Goal: Task Accomplishment & Management: Complete application form

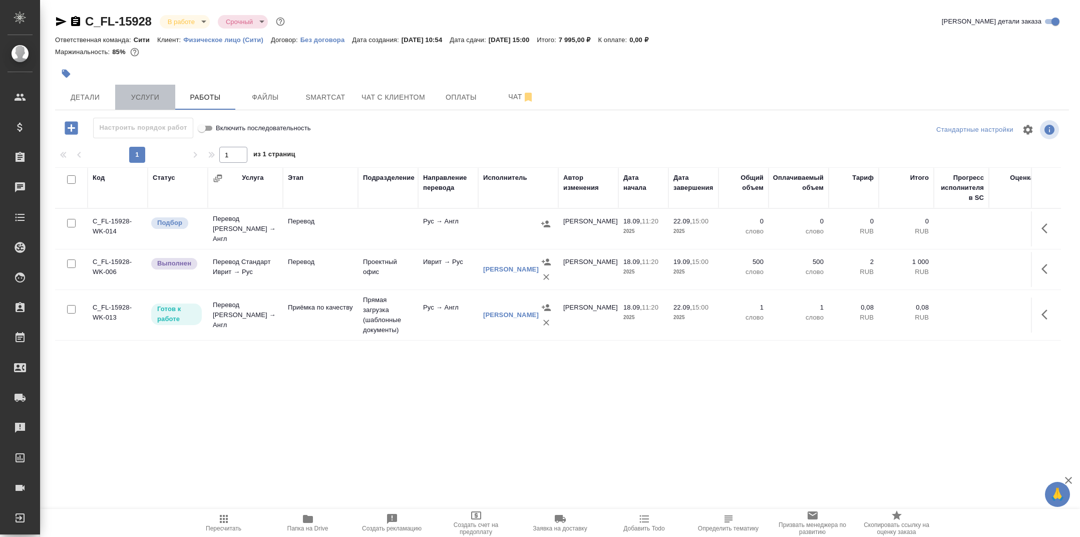
click at [168, 92] on span "Услуги" at bounding box center [145, 97] width 48 height 13
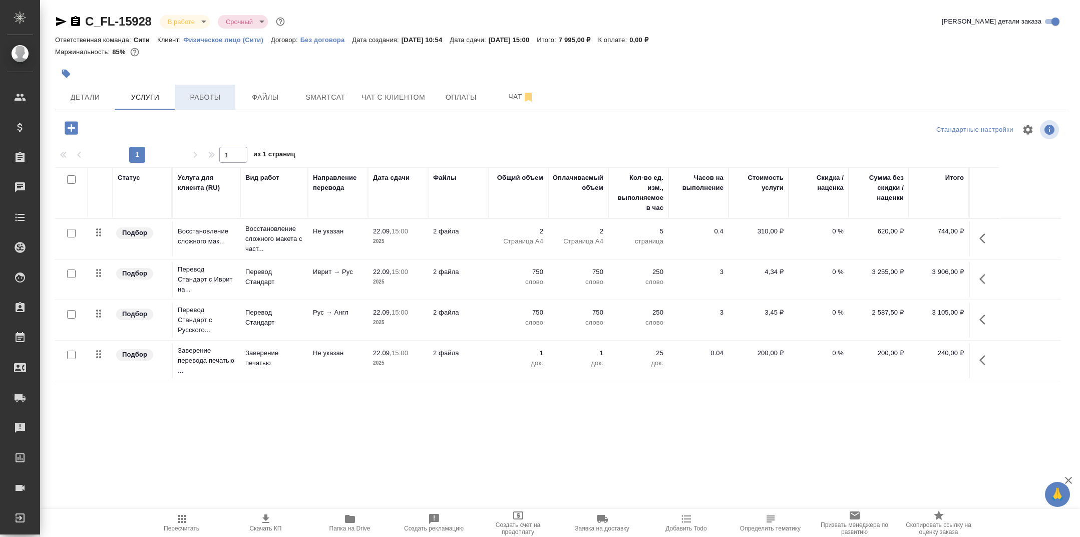
click at [199, 96] on span "Работы" at bounding box center [205, 97] width 48 height 13
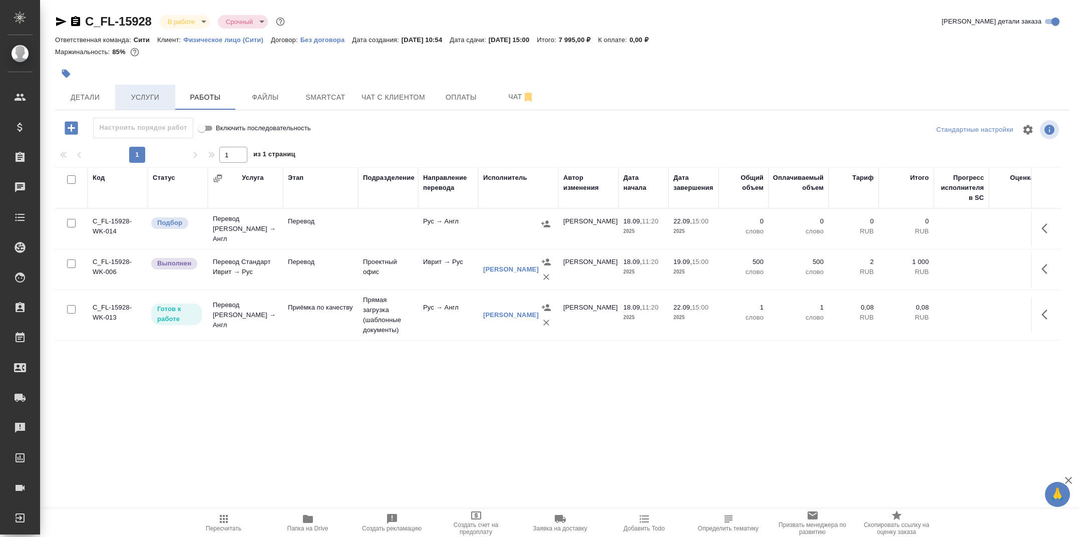
click at [151, 100] on span "Услуги" at bounding box center [145, 97] width 48 height 13
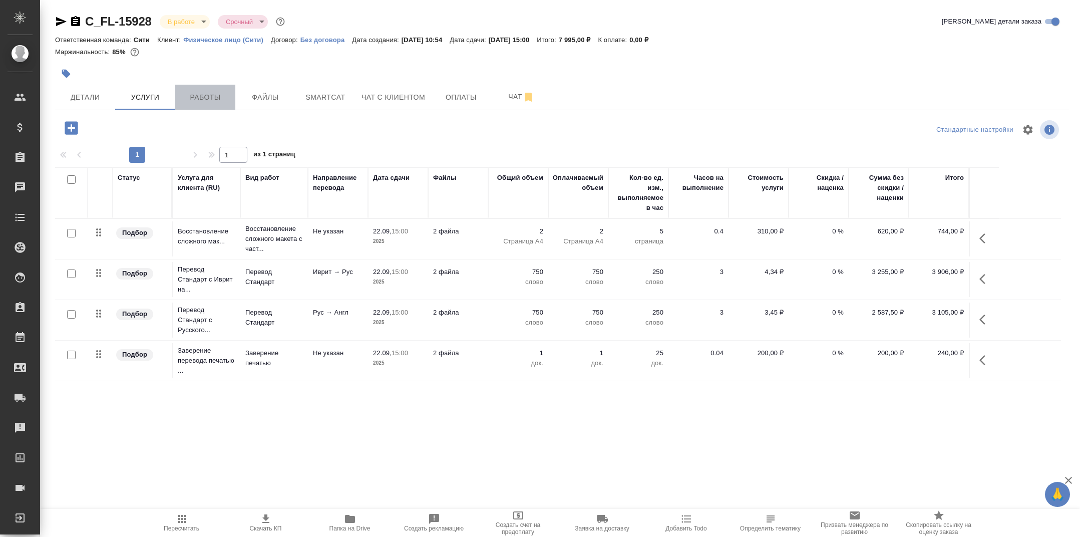
click at [201, 104] on button "Работы" at bounding box center [205, 97] width 60 height 25
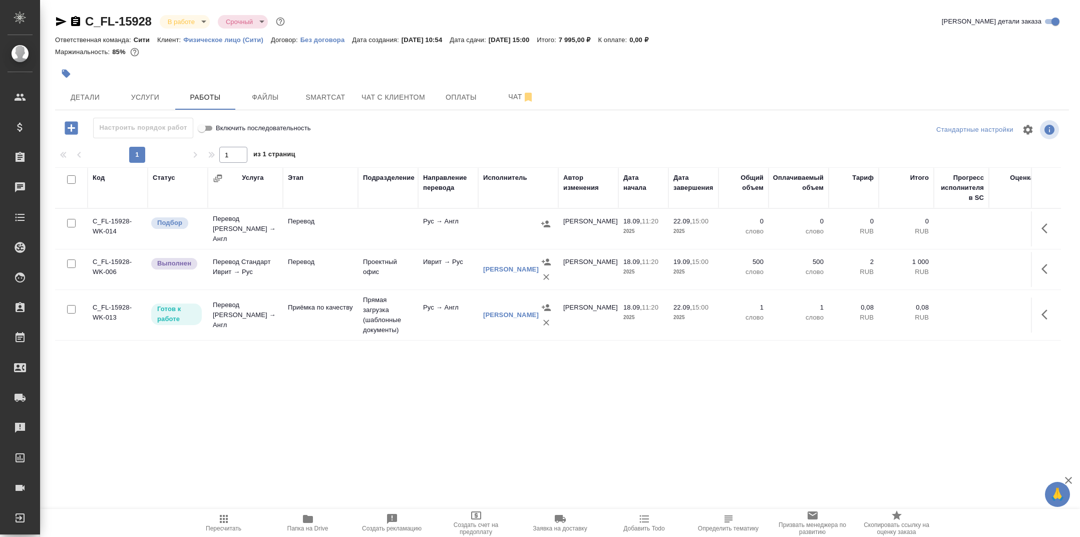
click at [300, 519] on span "Папка на Drive" at bounding box center [308, 521] width 72 height 19
click at [299, 521] on span "Папка на Drive" at bounding box center [307, 521] width 72 height 19
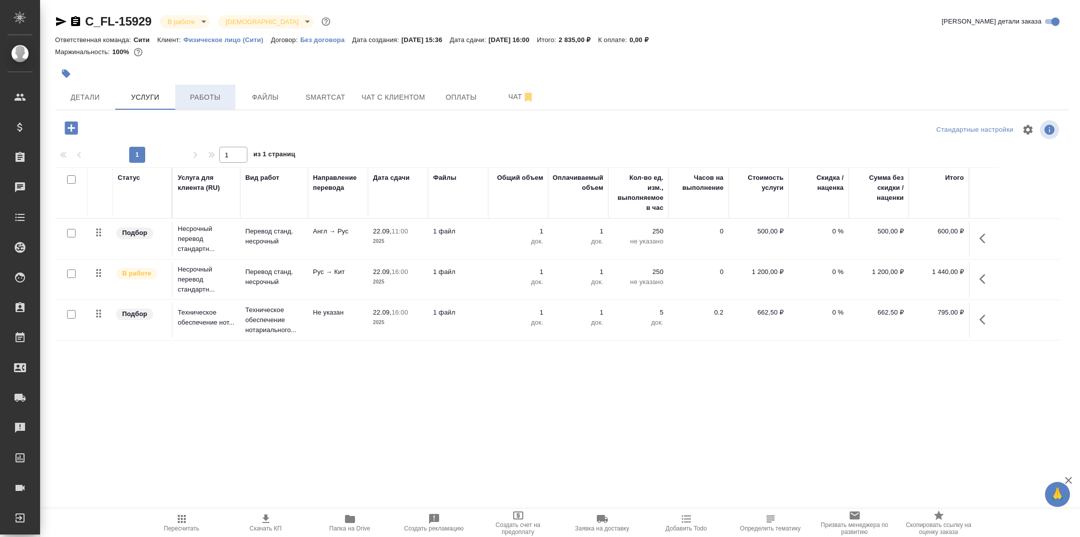
click at [221, 95] on span "Работы" at bounding box center [205, 97] width 48 height 13
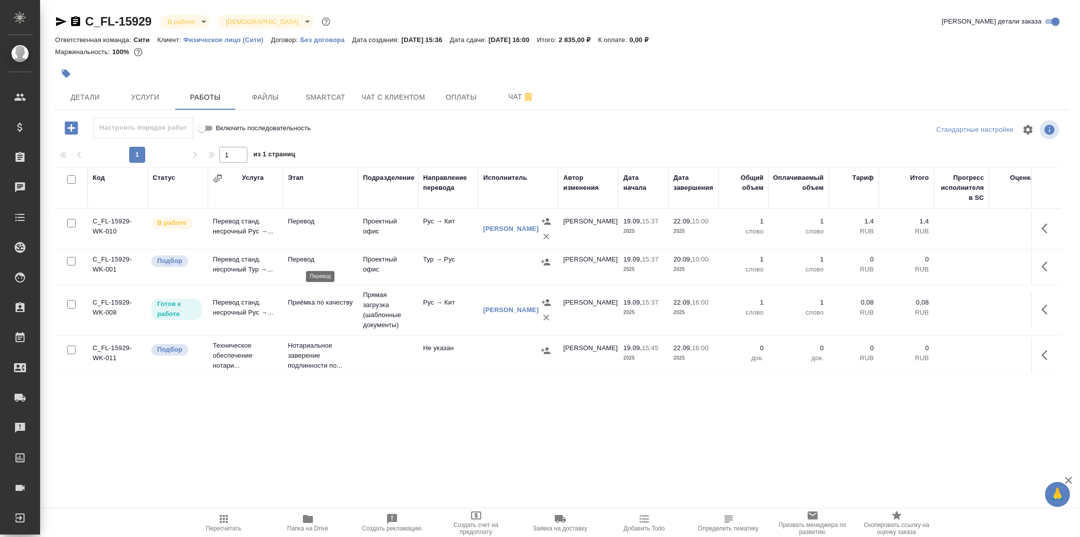
click at [320, 258] on p "Перевод" at bounding box center [320, 259] width 65 height 10
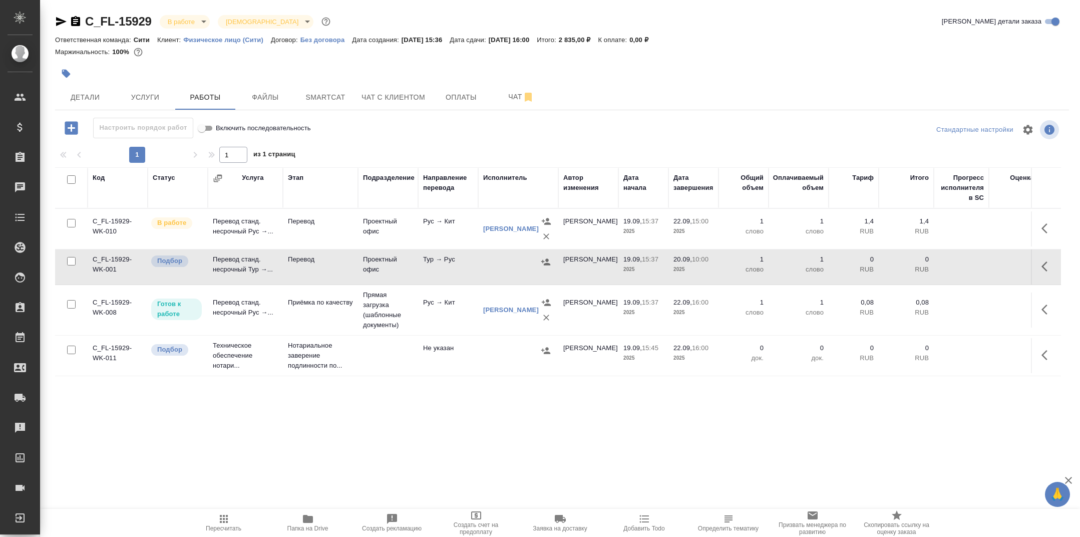
click at [306, 516] on icon "button" at bounding box center [308, 518] width 10 height 8
click at [156, 96] on span "Услуги" at bounding box center [145, 97] width 48 height 13
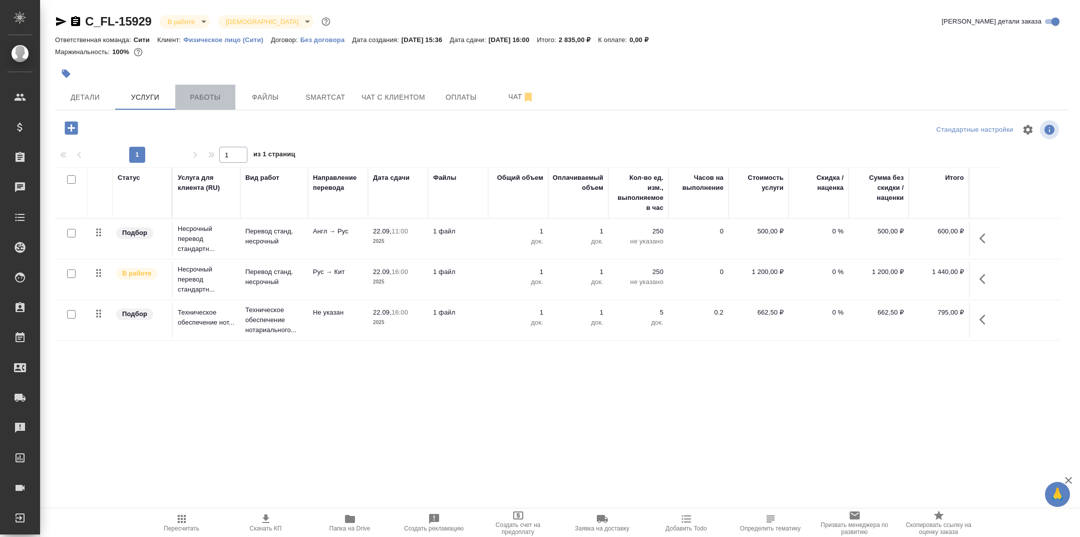
click at [187, 98] on span "Работы" at bounding box center [205, 97] width 48 height 13
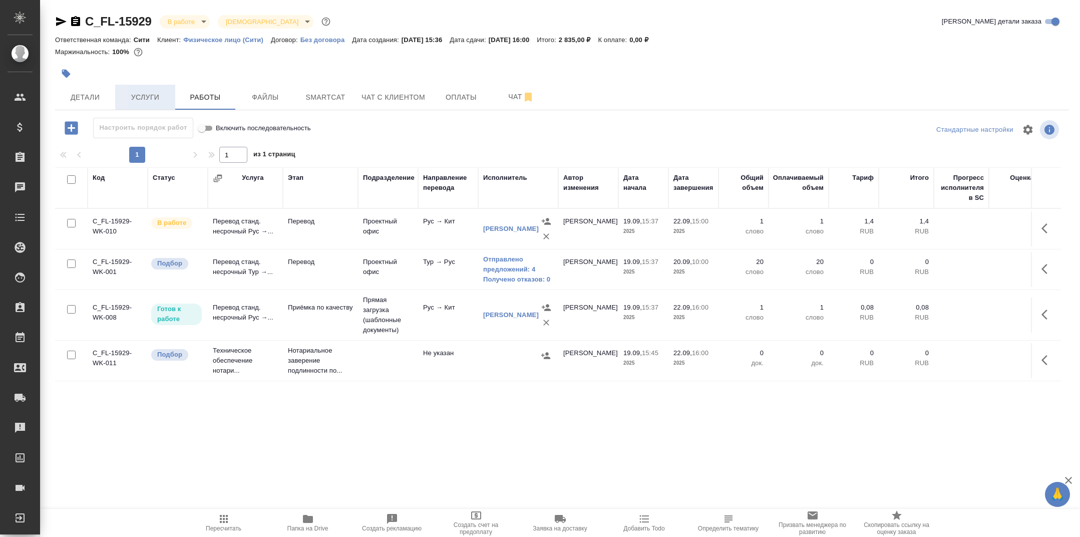
click at [169, 91] on span "Услуги" at bounding box center [145, 97] width 48 height 13
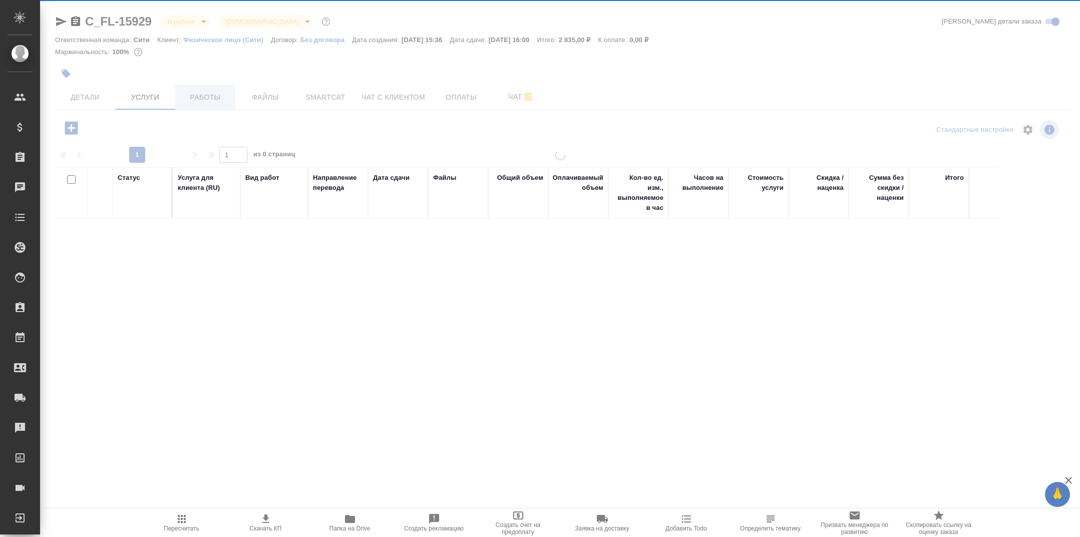
click at [206, 95] on span "Работы" at bounding box center [205, 97] width 48 height 13
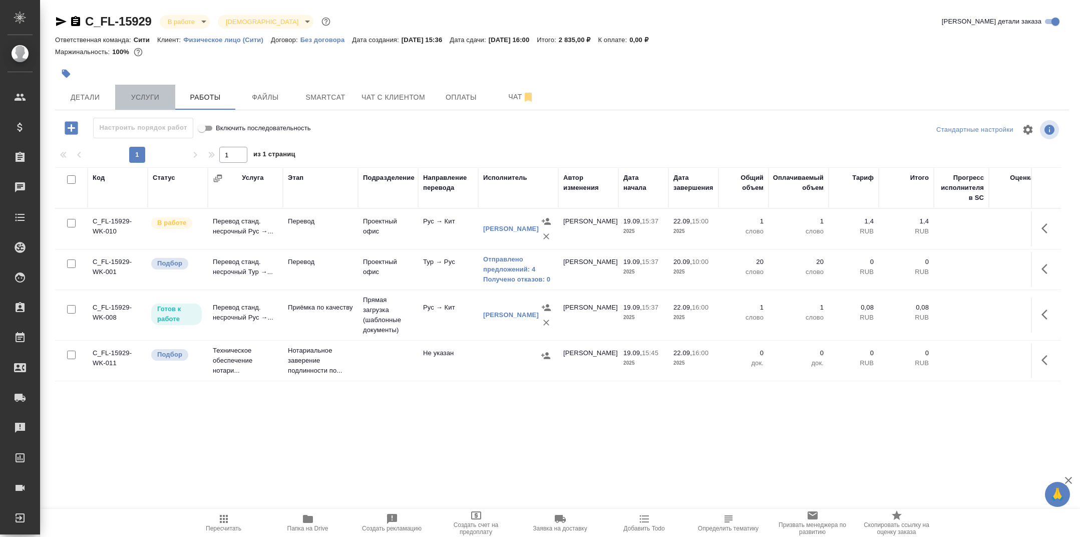
click at [151, 90] on button "Услуги" at bounding box center [145, 97] width 60 height 25
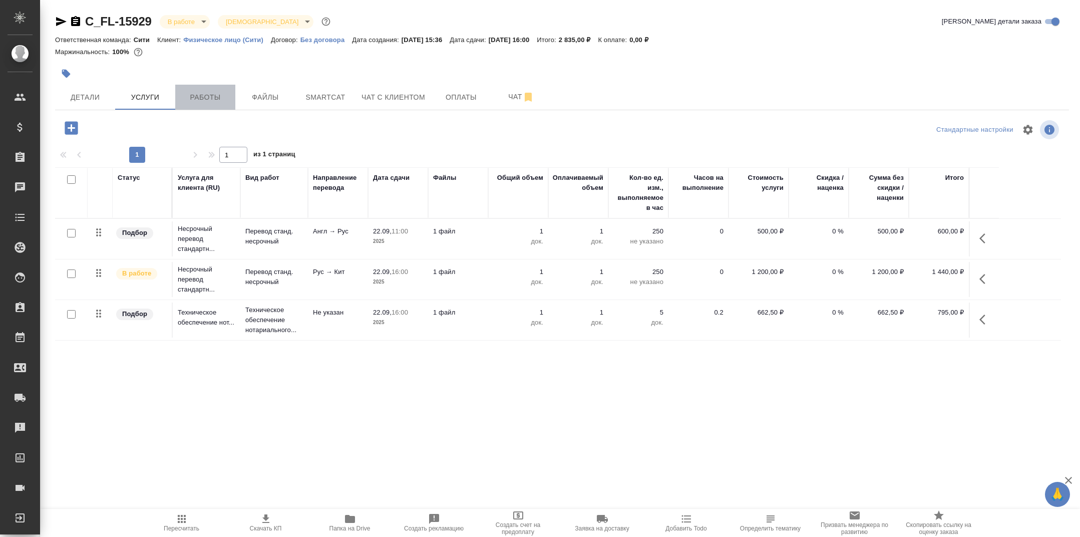
click at [200, 97] on span "Работы" at bounding box center [205, 97] width 48 height 13
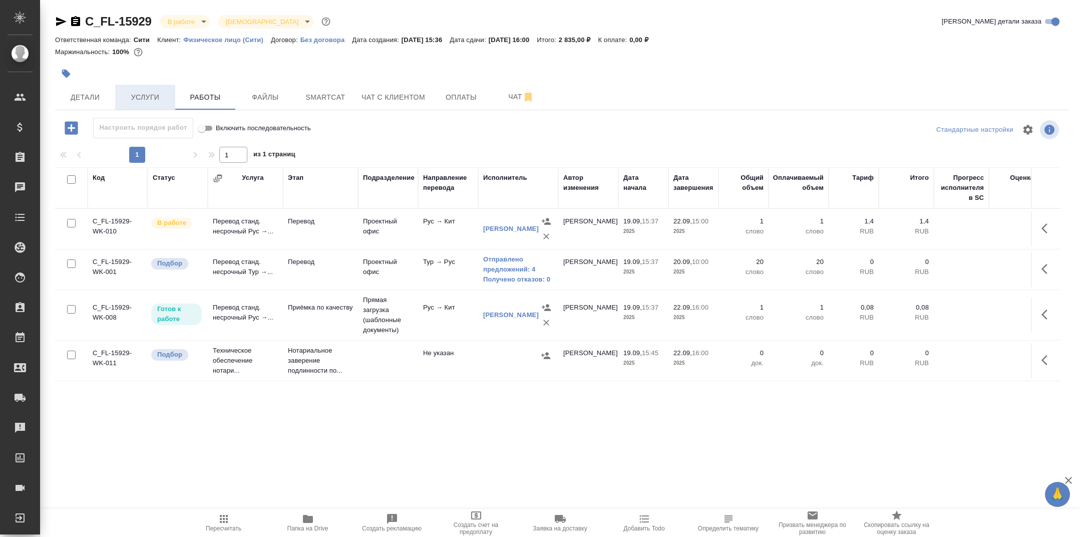
click at [140, 95] on span "Услуги" at bounding box center [145, 97] width 48 height 13
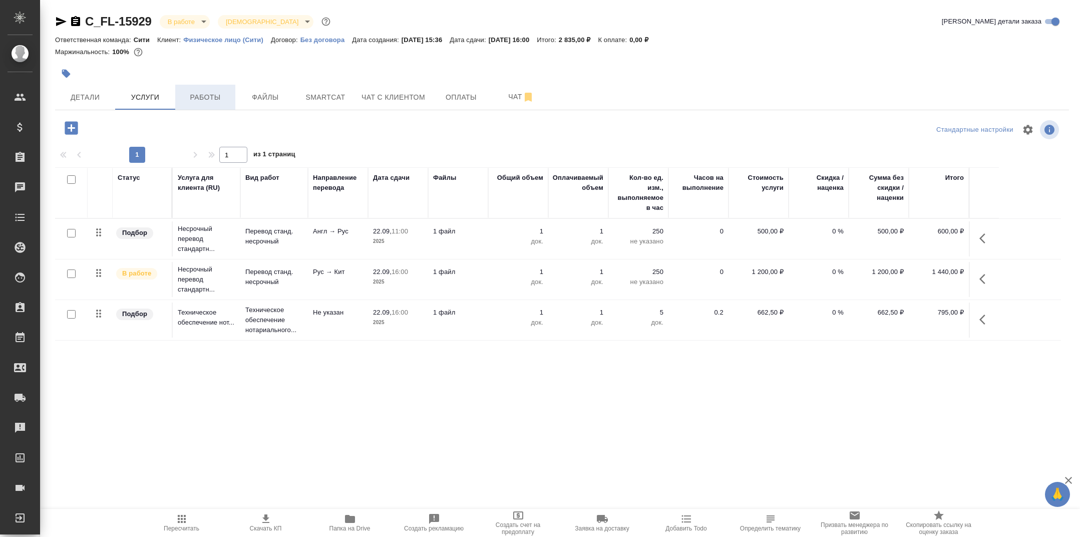
click at [205, 96] on span "Работы" at bounding box center [205, 97] width 48 height 13
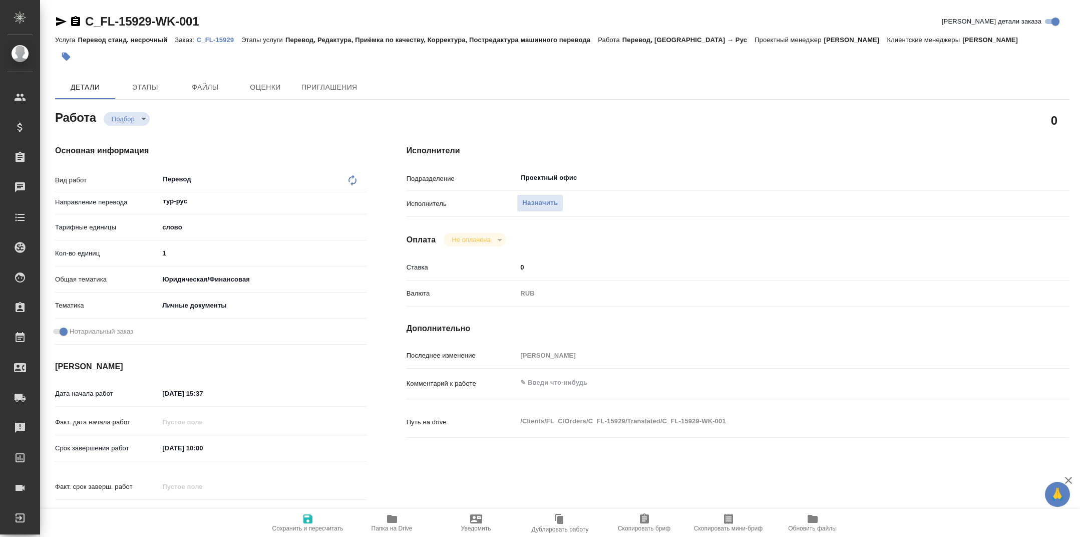
type textarea "x"
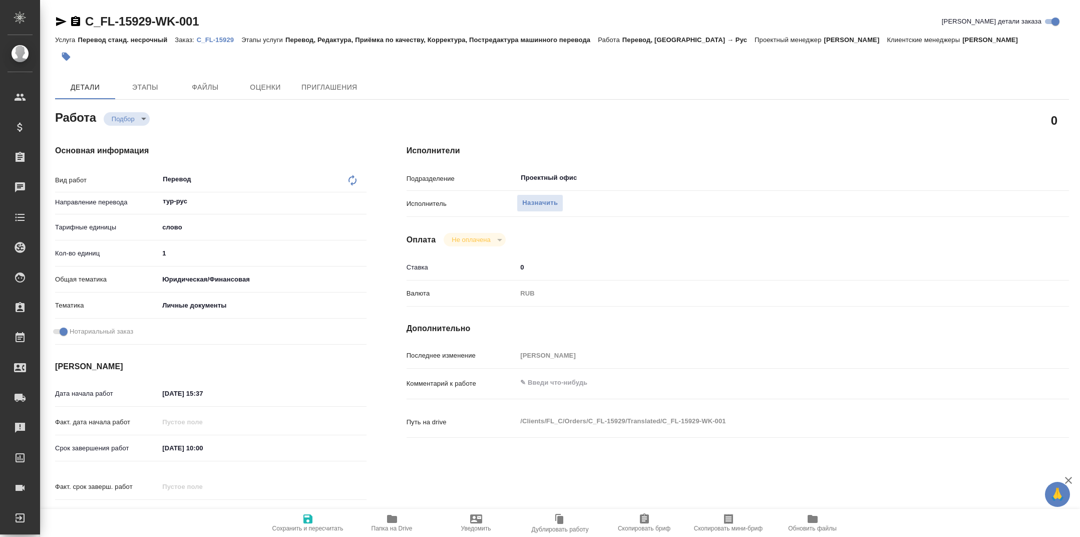
type textarea "x"
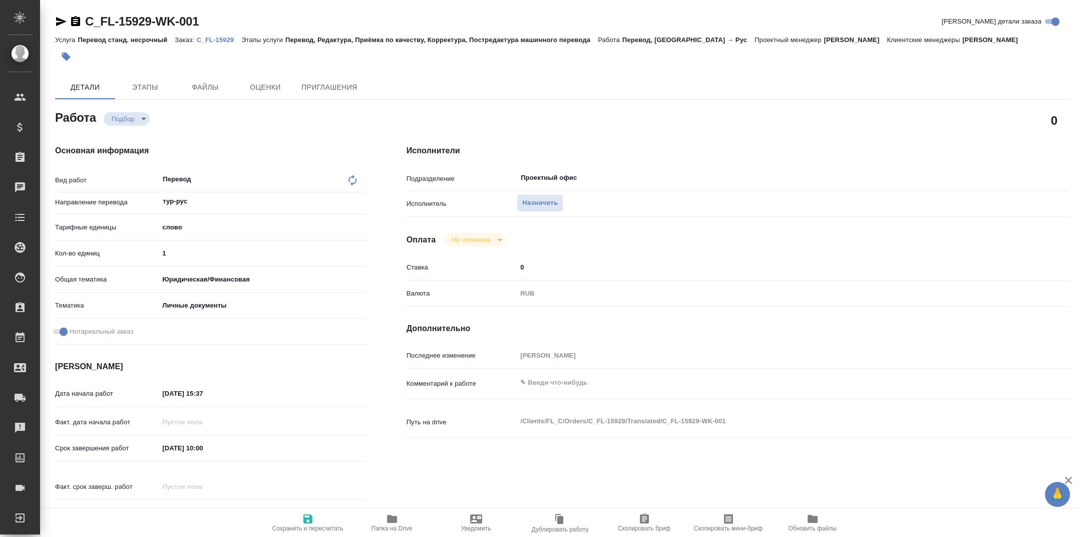
type textarea "x"
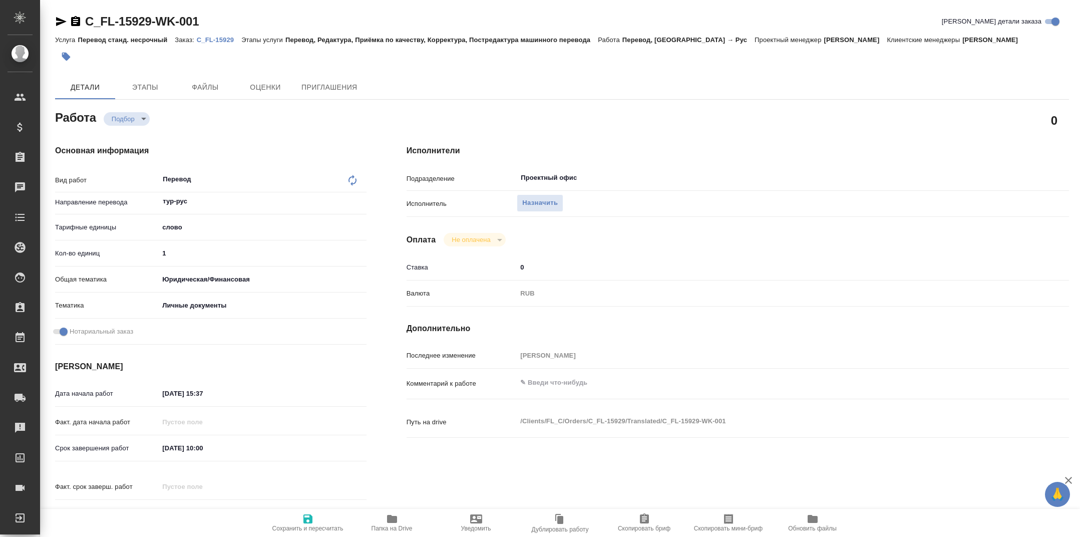
type textarea "x"
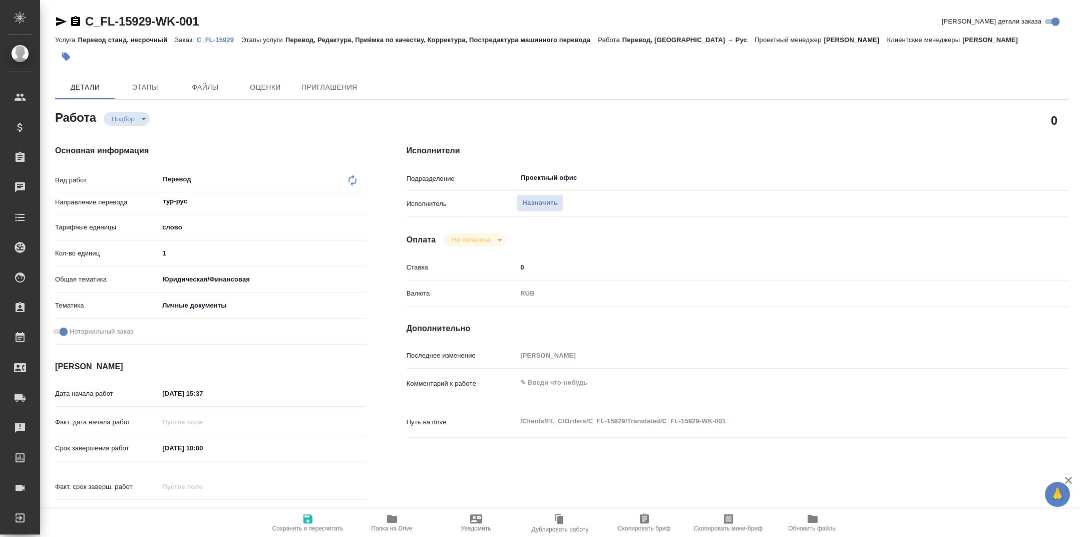
type textarea "x"
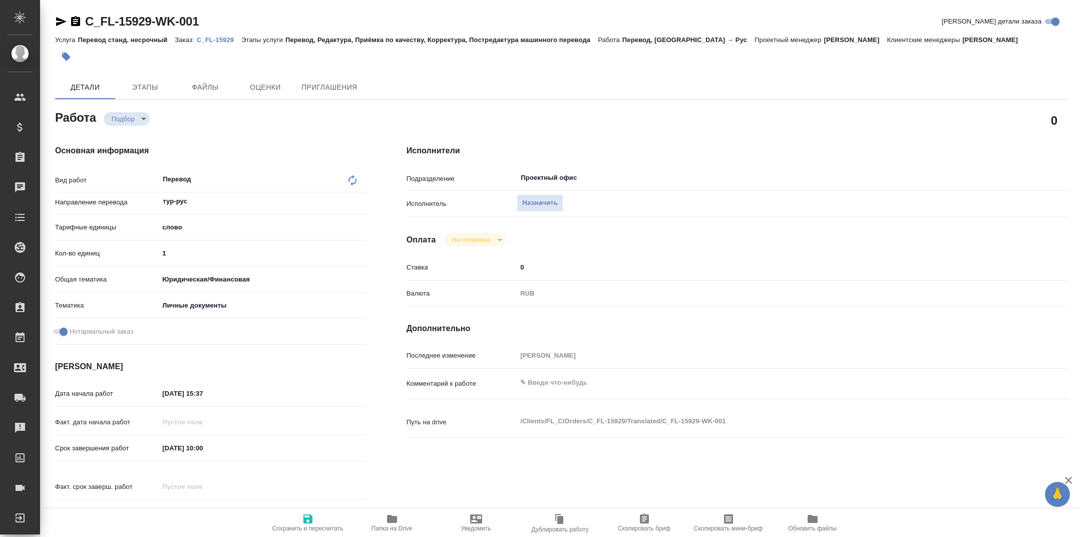
type textarea "x"
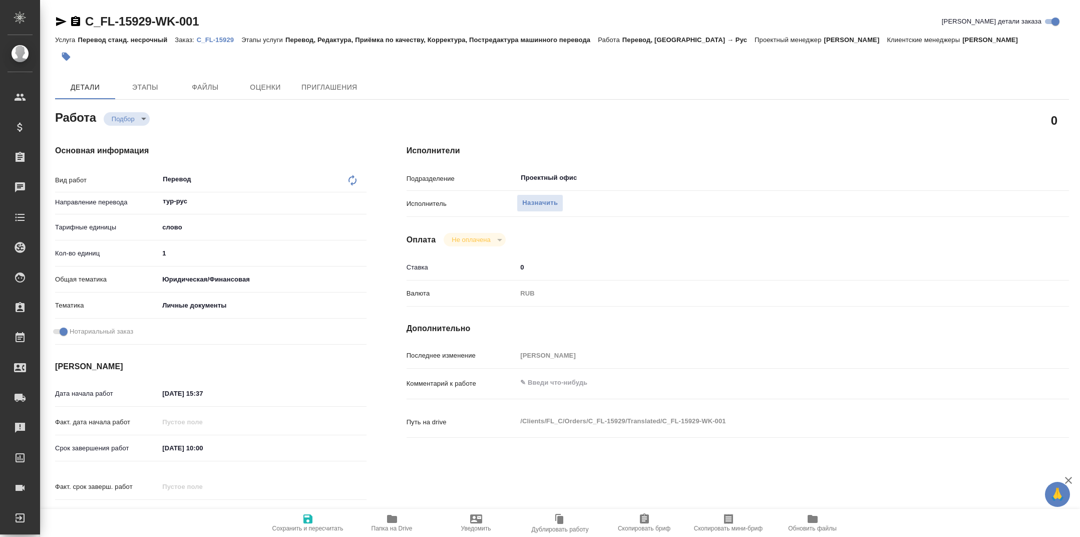
type textarea "x"
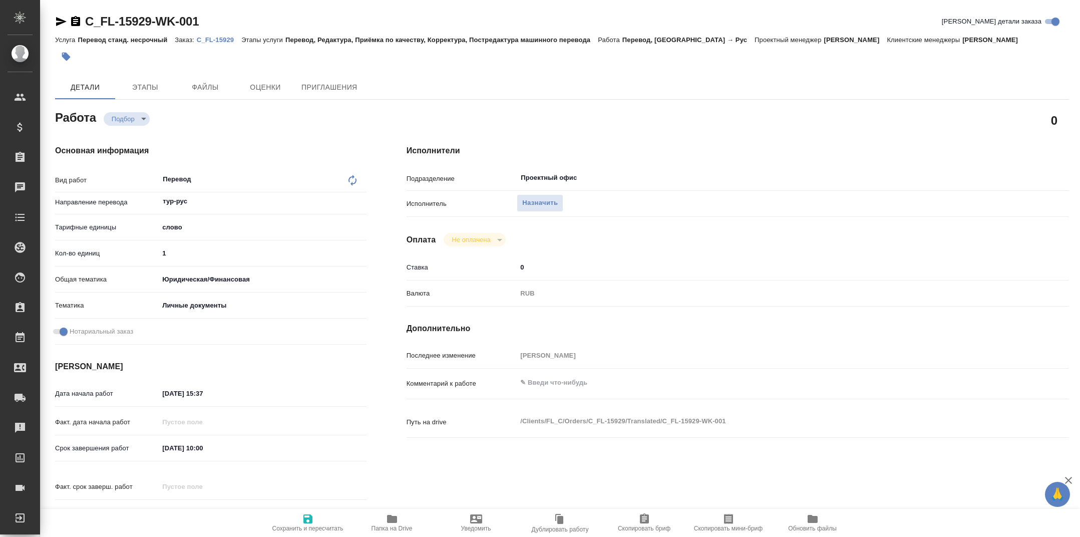
type textarea "x"
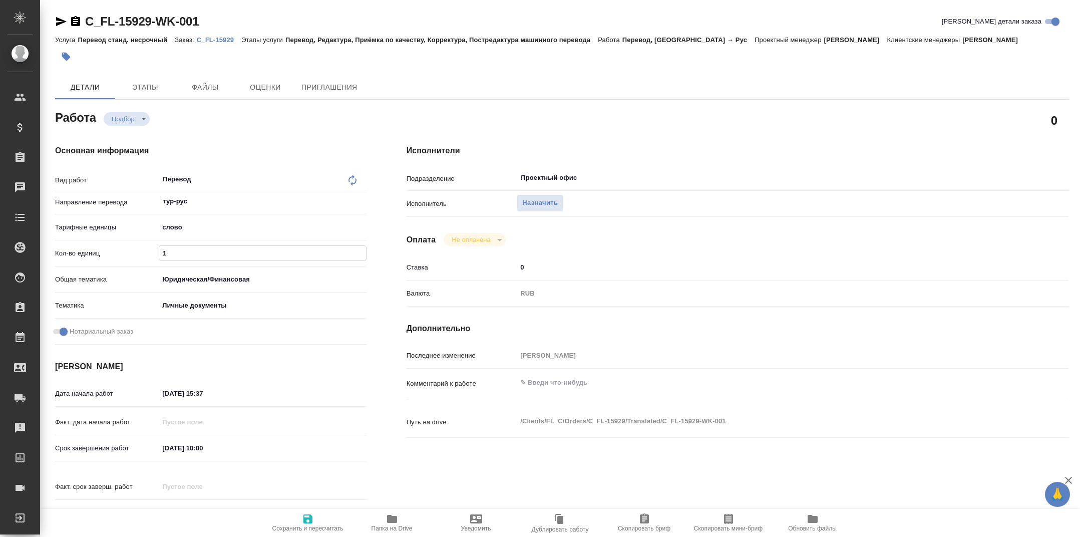
click at [246, 251] on input "1" at bounding box center [262, 253] width 206 height 15
type textarea "x"
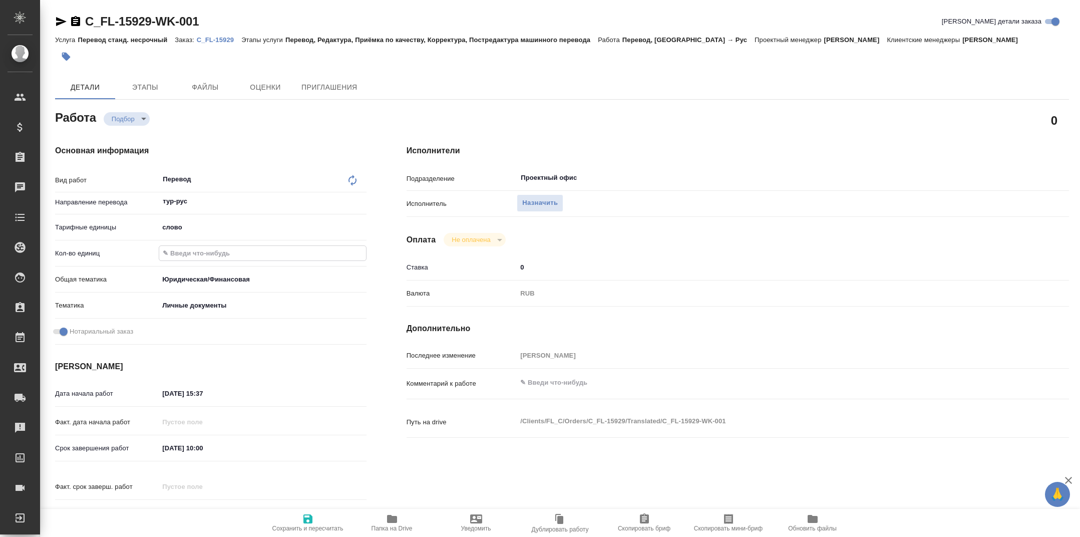
type textarea "x"
type input "2"
type textarea "x"
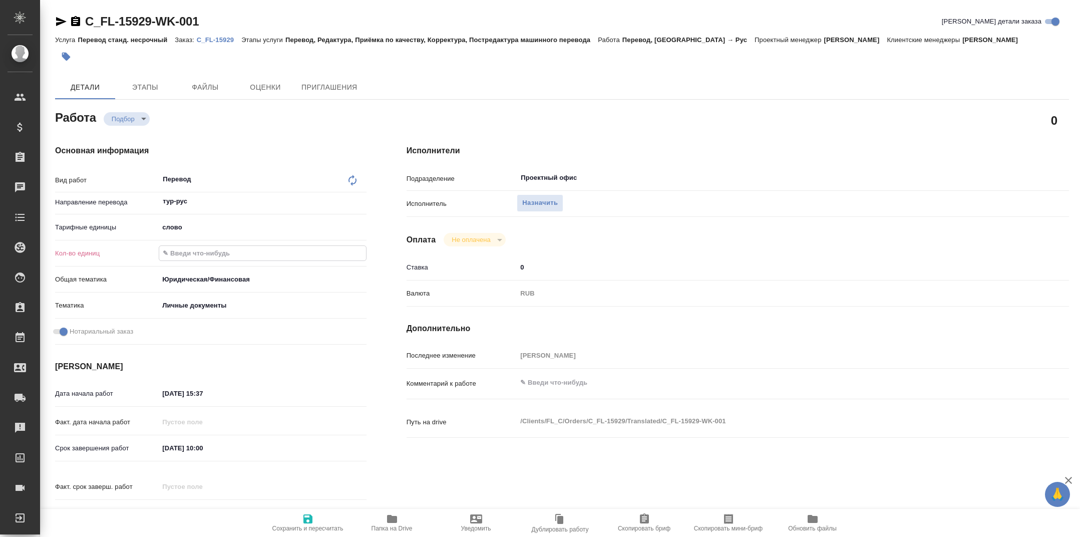
type textarea "x"
type input "20"
type textarea "x"
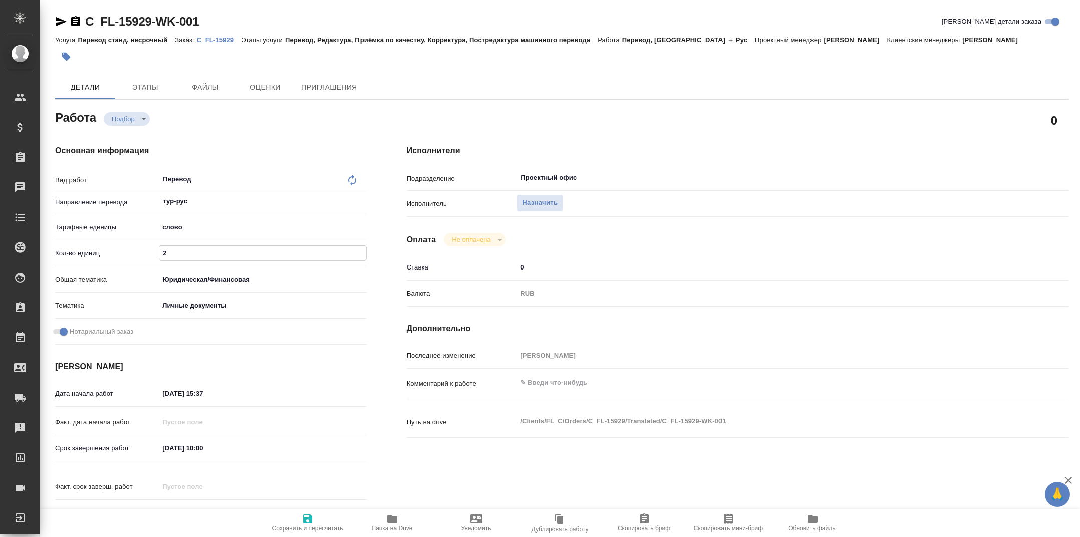
type textarea "x"
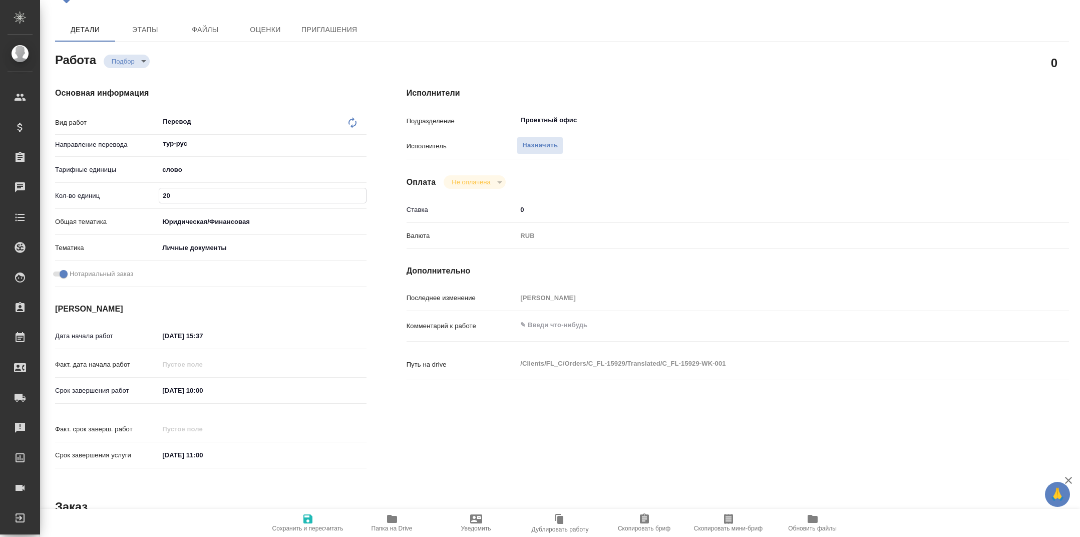
scroll to position [92, 0]
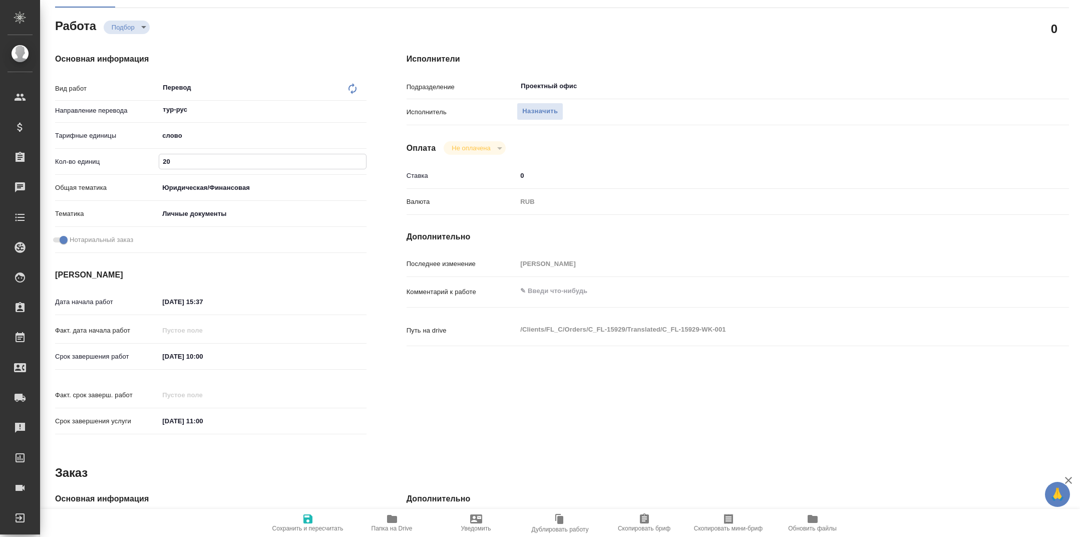
type input "20"
click at [319, 517] on span "Сохранить и пересчитать" at bounding box center [308, 521] width 72 height 19
type textarea "x"
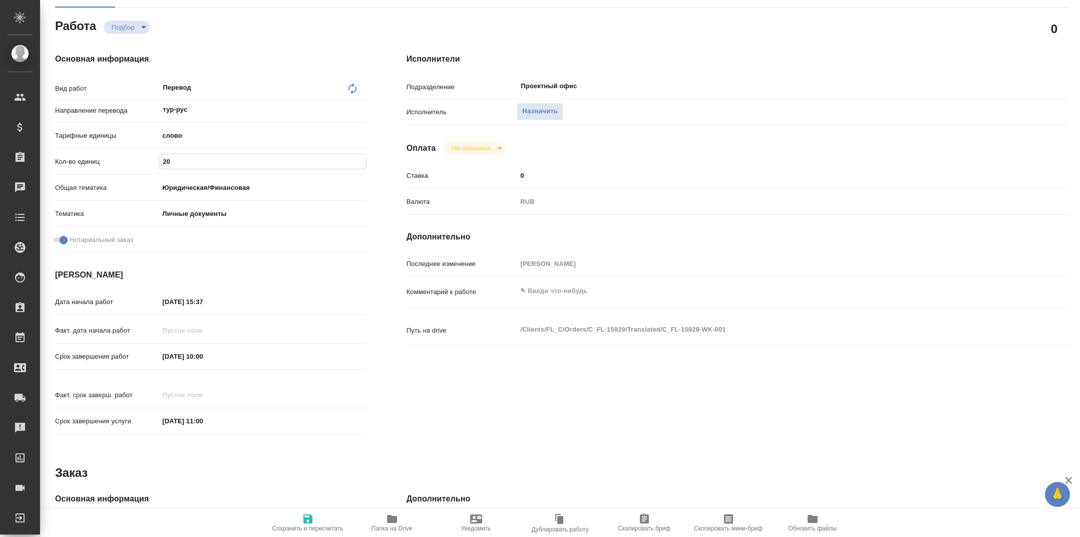
type textarea "x"
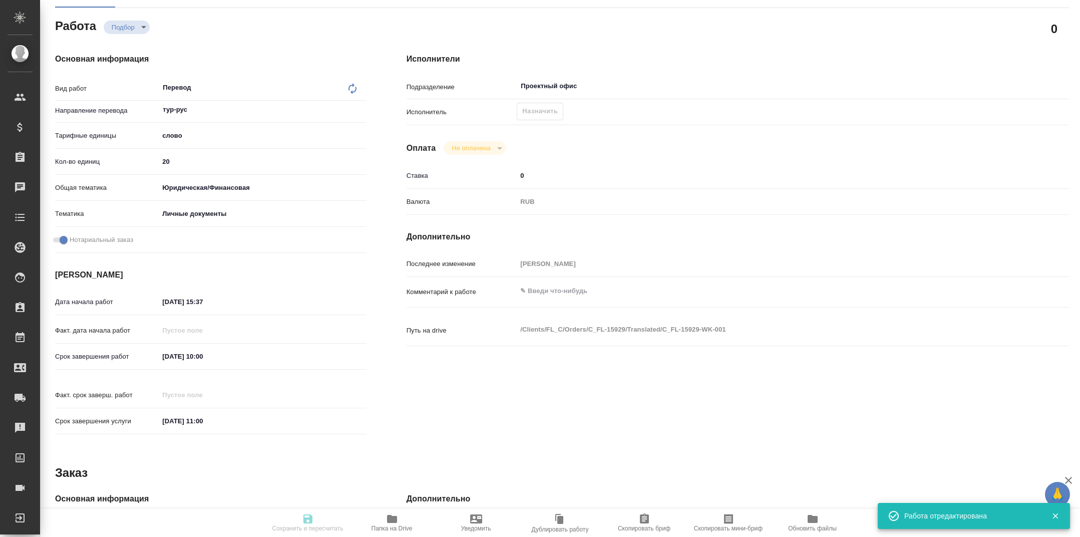
type input "recruiting"
type textarea "Перевод"
type textarea "x"
type input "тур-рус"
type input "5a8b1489cc6b4906c91bfd90"
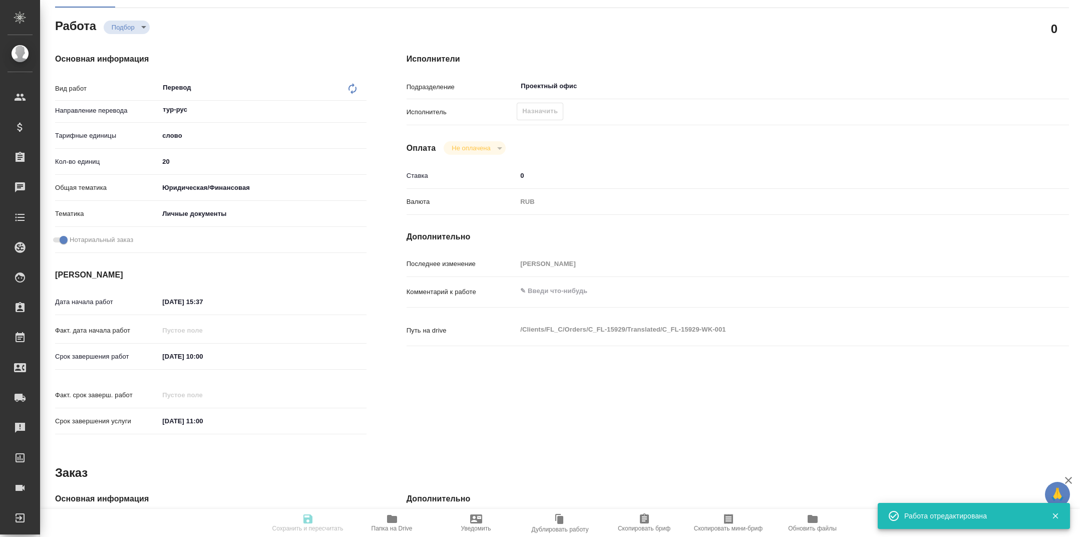
type input "20"
type input "yr-fn"
type input "5a8b8b956a9677013d343cfe"
checkbox input "true"
type input "19.09.2025 15:37"
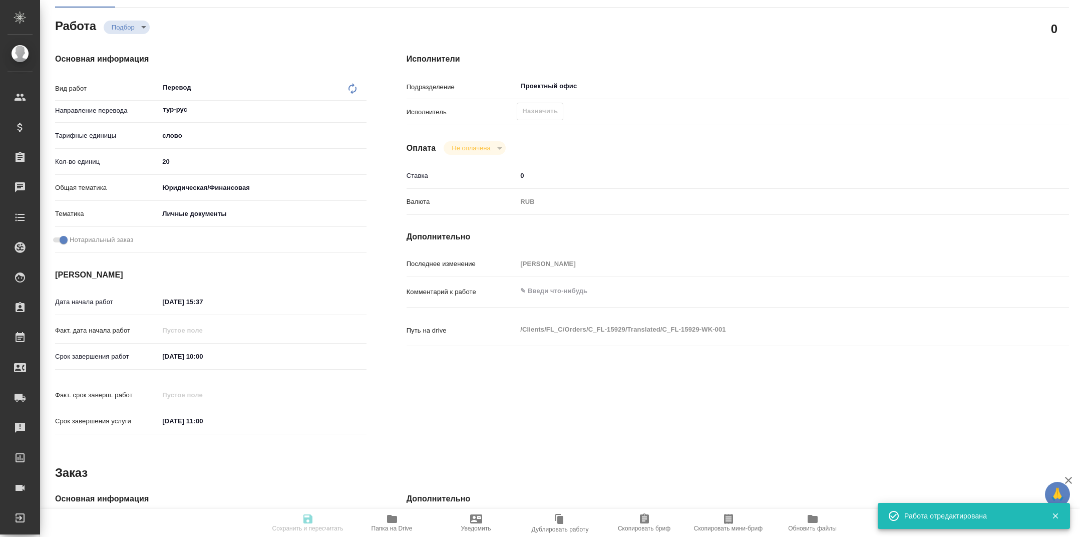
type input "20.09.2025 10:00"
type input "22.09.2025 11:00"
type input "Проектный офис"
type input "notPayed"
type input "0"
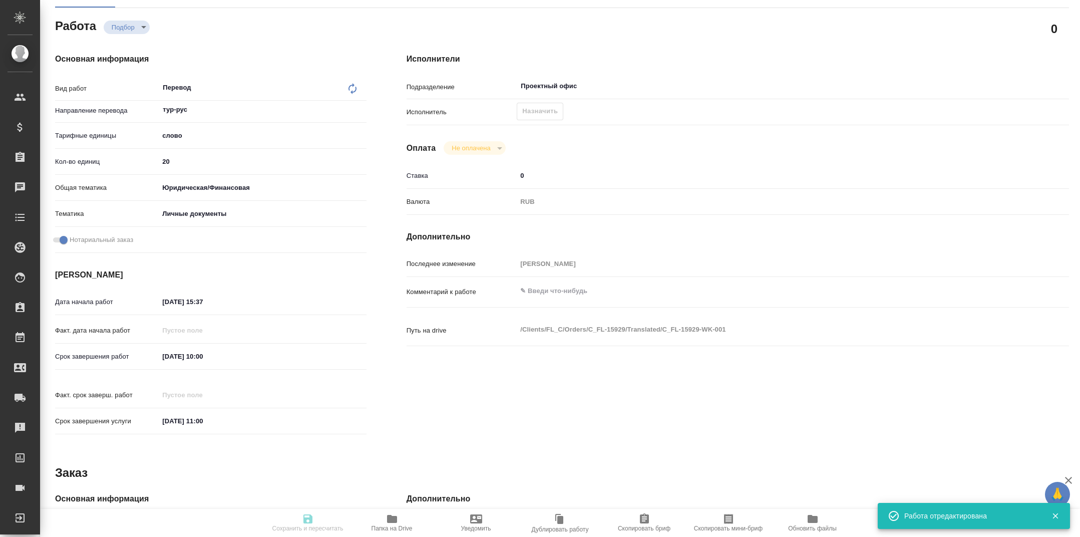
type input "RUB"
type input "Тарабановская Анастасия"
type textarea "x"
type textarea "/Clients/FL_C/Orders/C_FL-15929/Translated/C_FL-15929-WK-001"
type textarea "x"
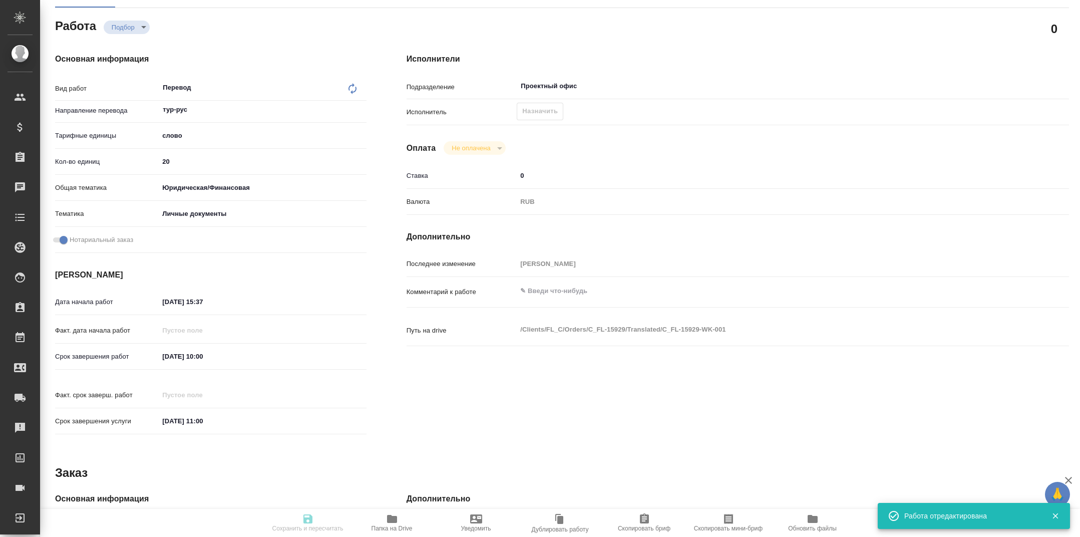
type input "C_FL-15929"
type input "Перевод станд. несрочный"
type input "Перевод, Редактура, Приёмка по качеству, Корректура, Постредактура машинного пе…"
type input "Димитриева Юлия"
type input "/Clients/FL_C/Orders/C_FL-15929"
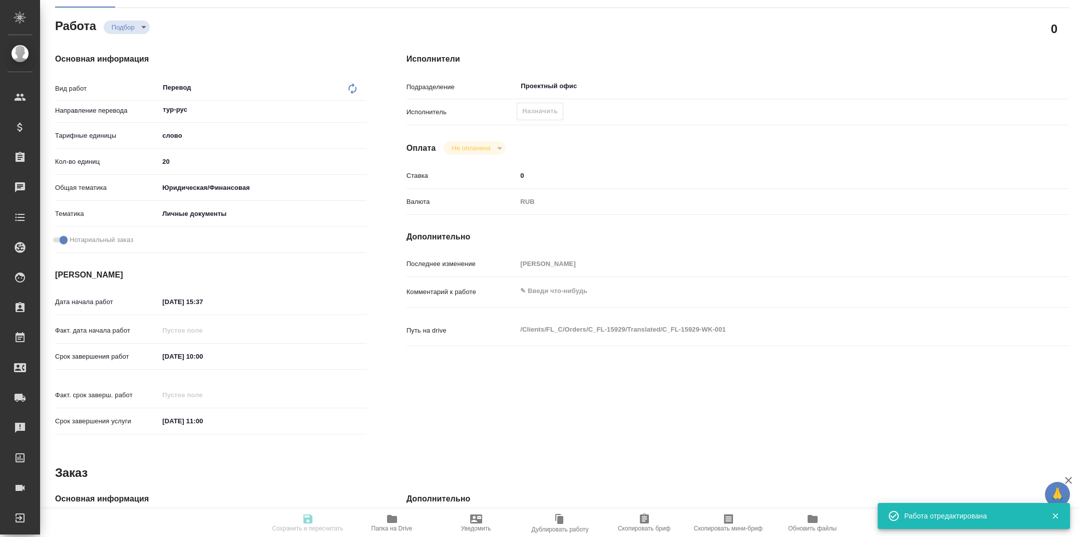
type textarea "x"
type textarea "для Шанхая, упрощенный Русскую версию тоже сделать, под нот Написание ФИО в кит…"
type textarea "x"
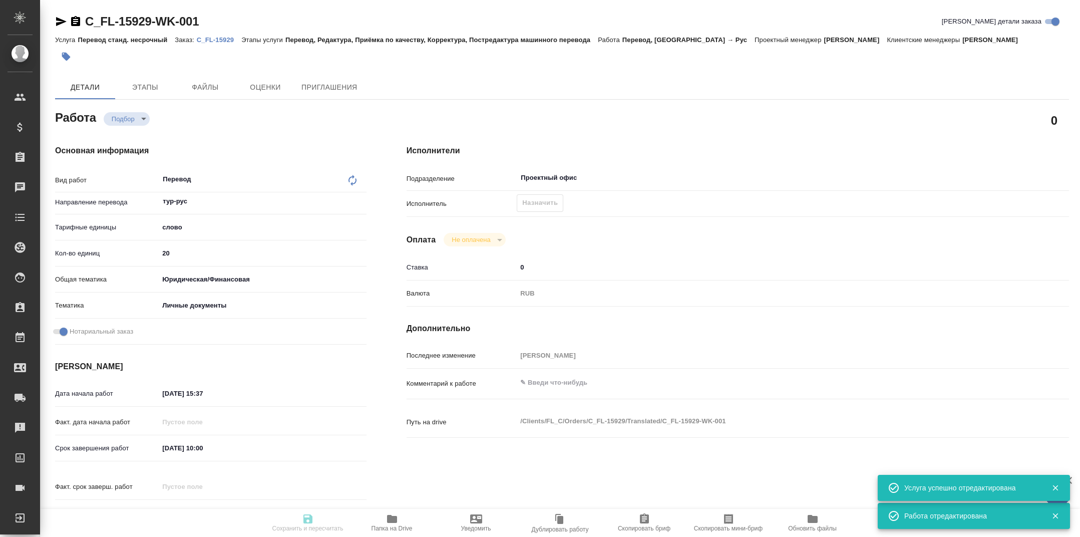
type textarea "x"
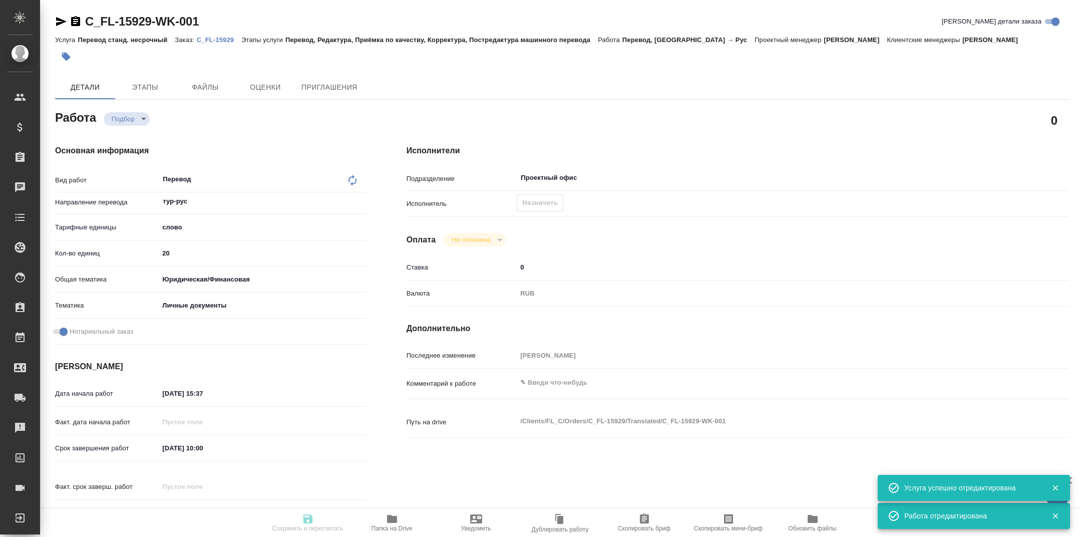
type textarea "x"
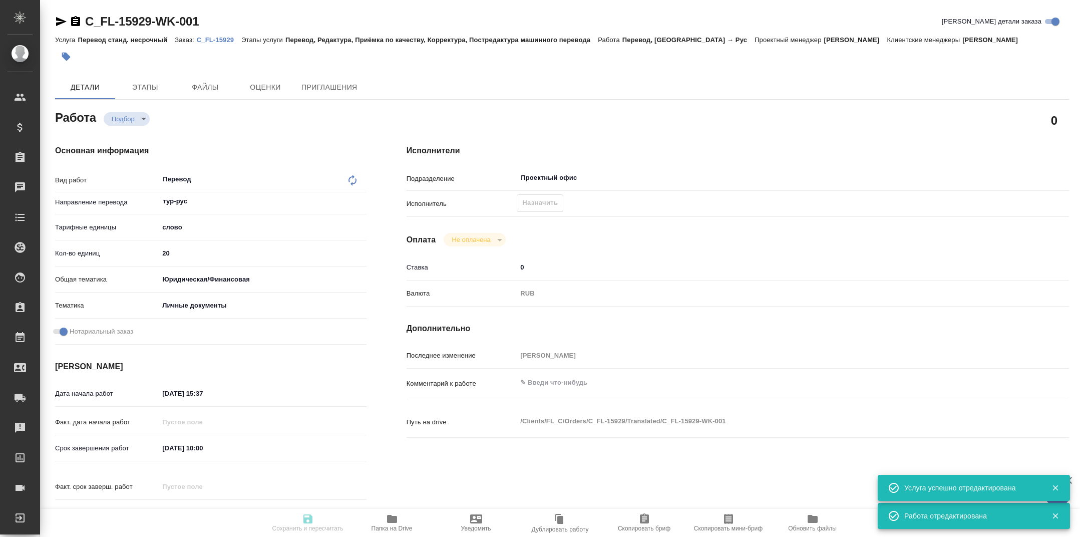
type textarea "x"
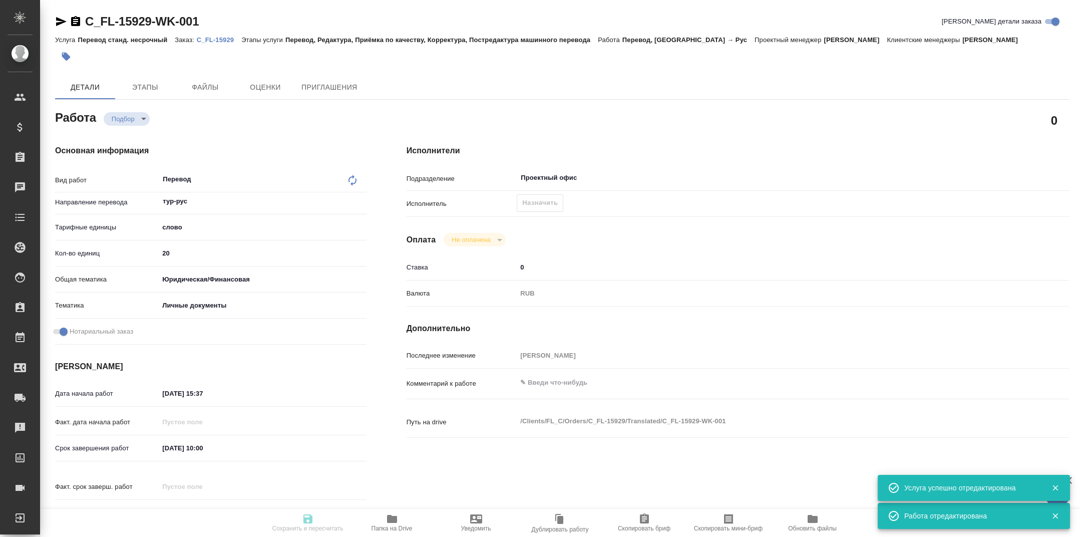
type textarea "x"
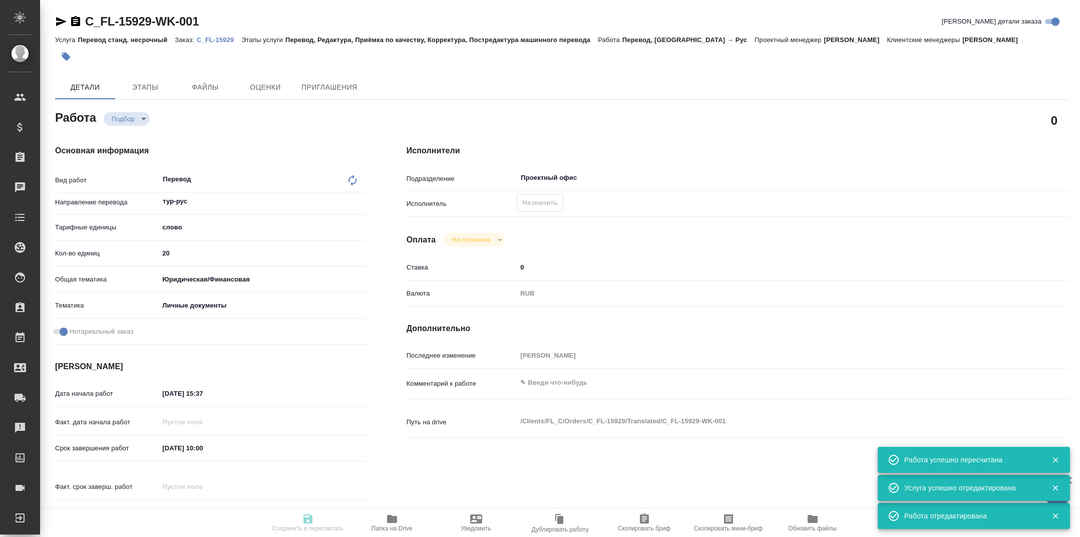
type input "recruiting"
type textarea "Перевод"
type textarea "x"
type input "тур-рус"
type input "5a8b1489cc6b4906c91bfd90"
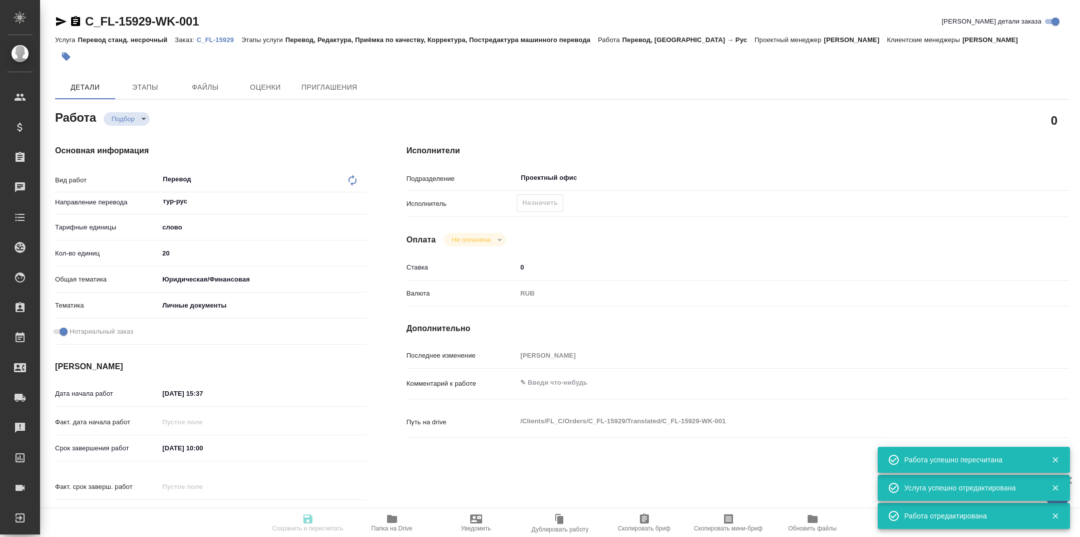
type input "20"
type input "yr-fn"
type input "5a8b8b956a9677013d343cfe"
checkbox input "true"
type input "19.09.2025 15:37"
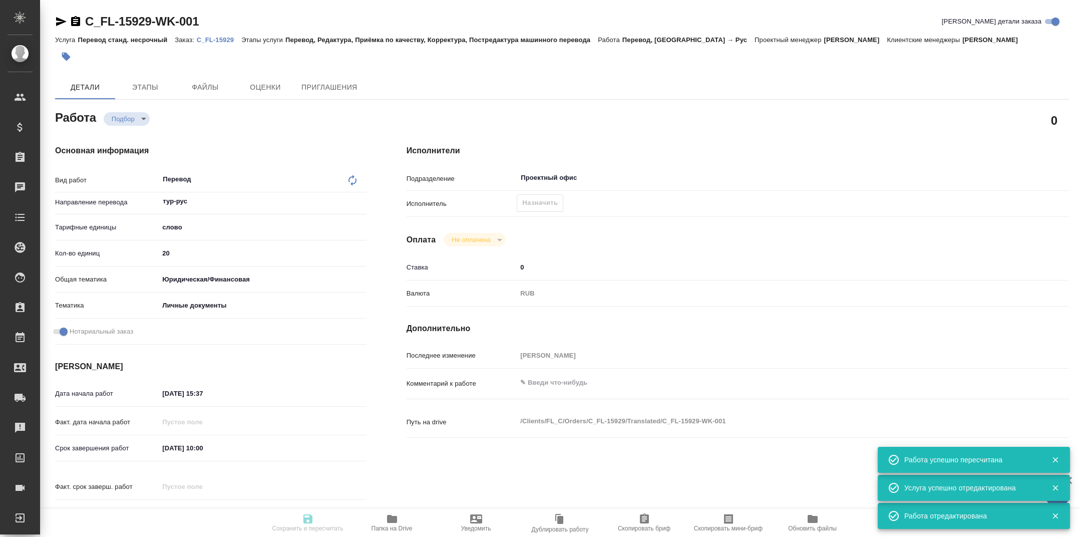
type input "20.09.2025 10:00"
type input "22.09.2025 11:00"
type input "Проектный офис"
type input "notPayed"
type input "0"
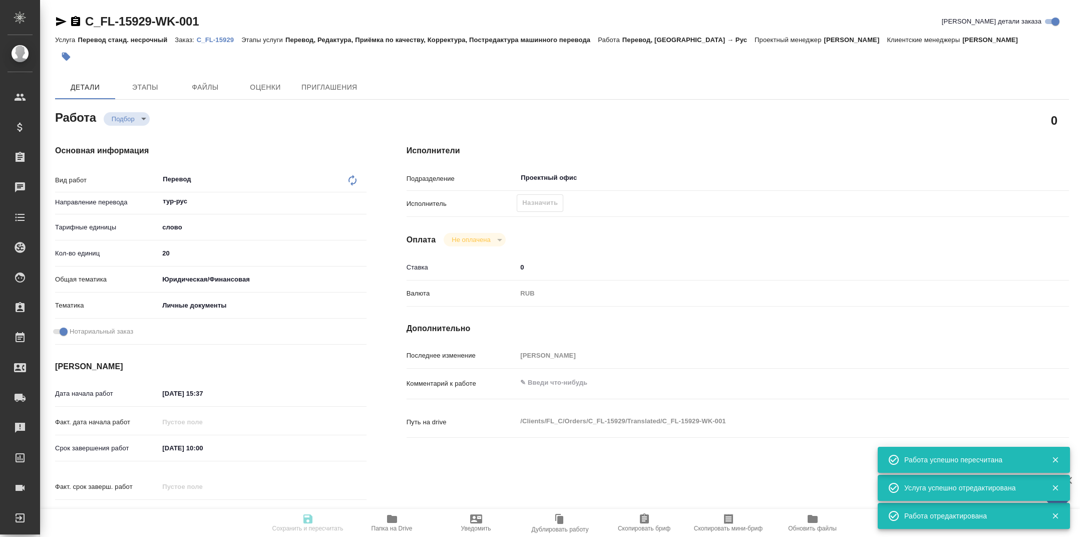
type input "RUB"
type input "Тарабановская Анастасия"
type textarea "x"
type textarea "/Clients/FL_C/Orders/C_FL-15929/Translated/C_FL-15929-WK-001"
type textarea "x"
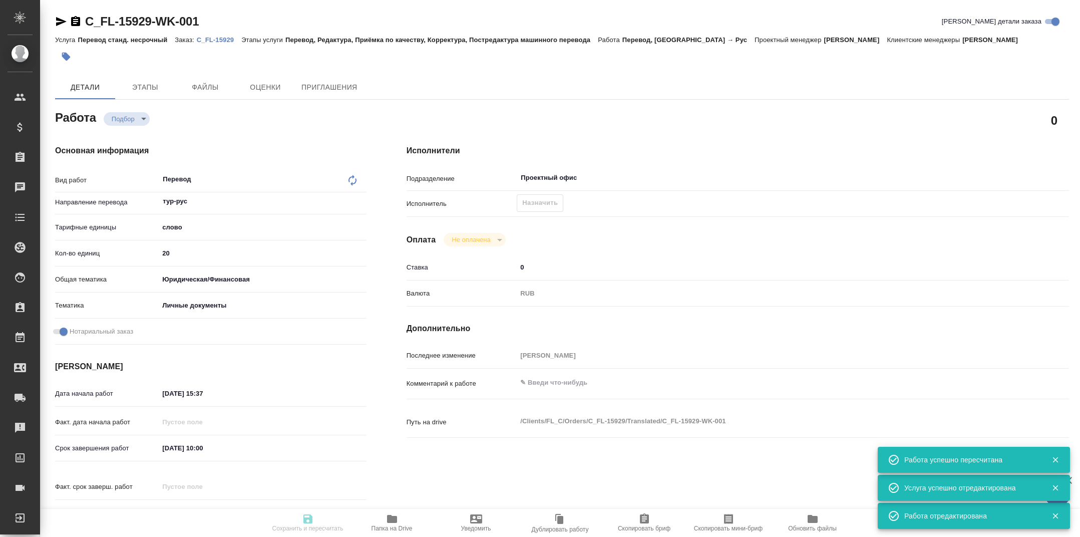
type input "C_FL-15929"
type input "Перевод станд. несрочный"
type input "Перевод, Редактура, Приёмка по качеству, Корректура, Постредактура машинного пе…"
type input "Димитриева Юлия"
type input "/Clients/FL_C/Orders/C_FL-15929"
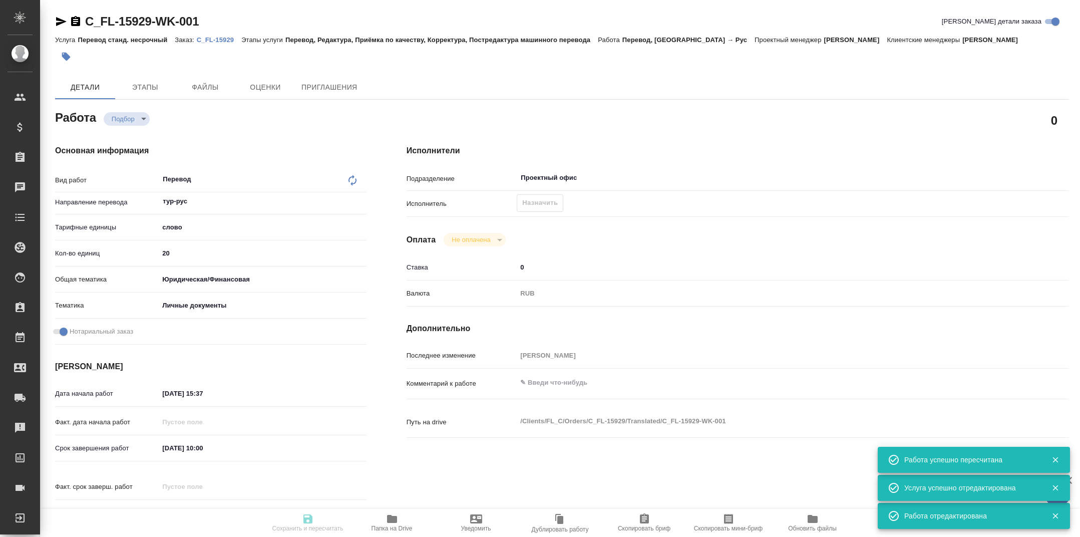
type textarea "x"
type textarea "для Шанхая, упрощенный Русскую версию тоже сделать, под нот Написание ФИО в кит…"
type textarea "x"
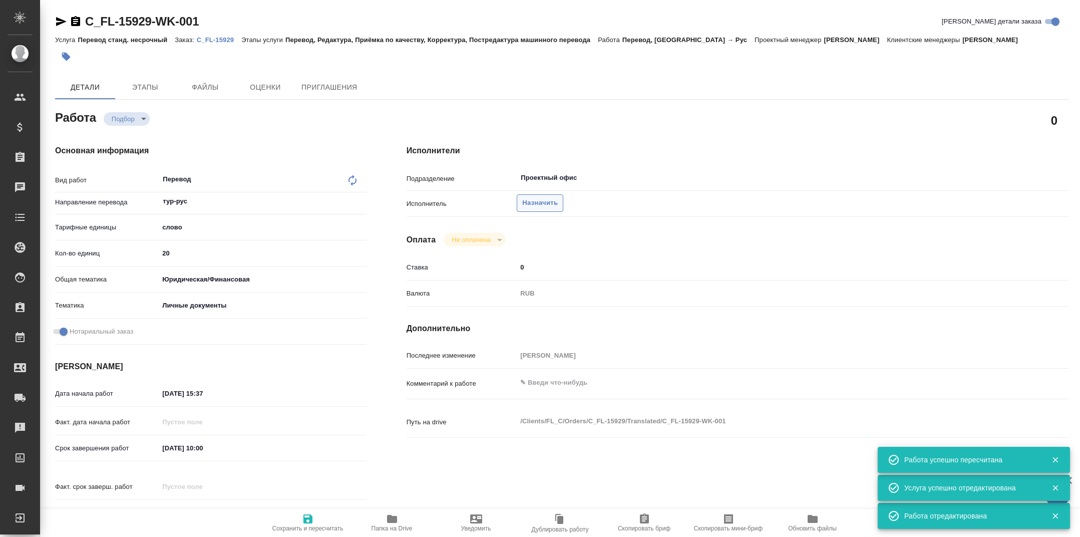
type textarea "x"
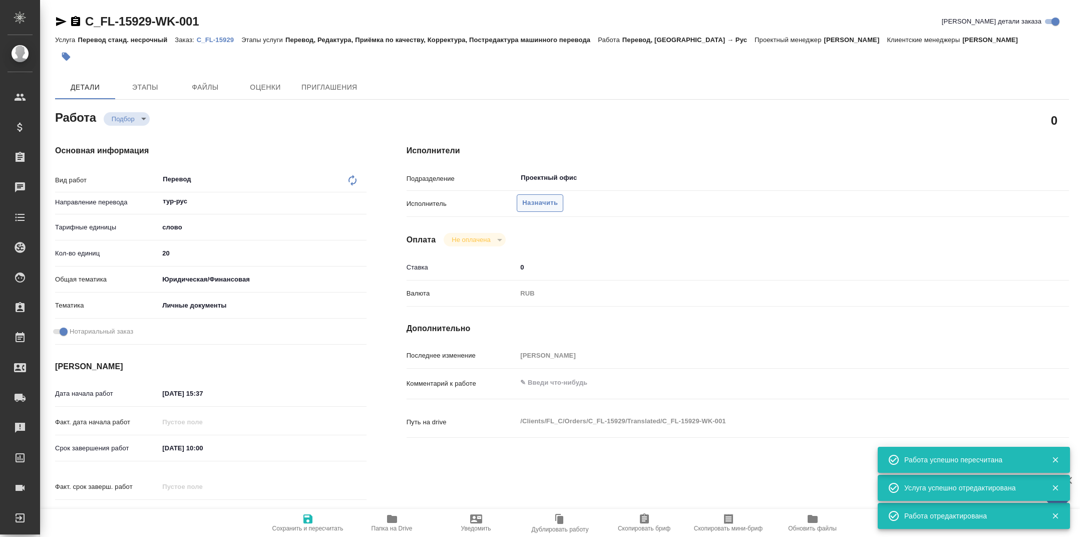
type textarea "x"
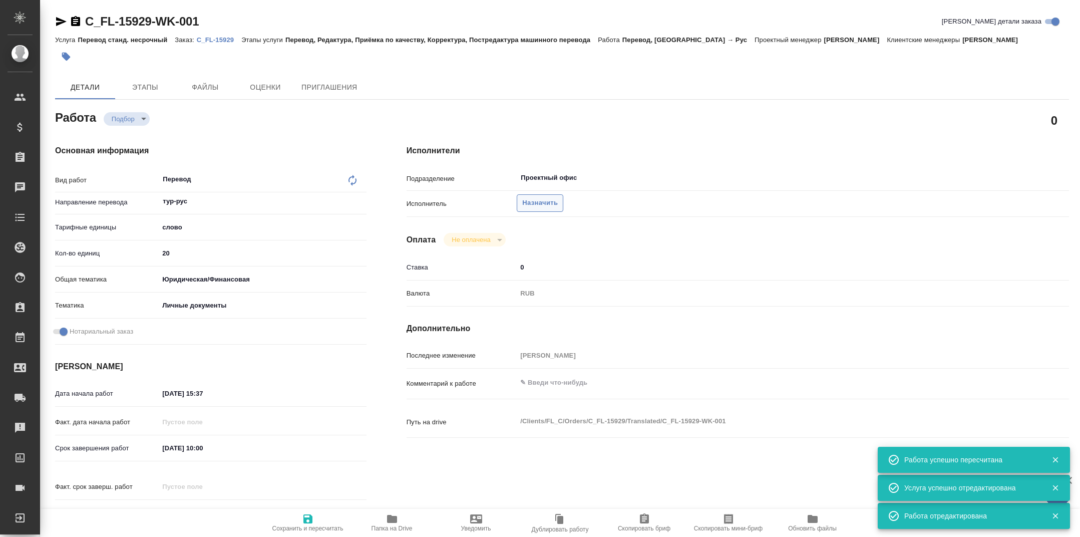
type textarea "x"
click at [538, 202] on span "Назначить" at bounding box center [540, 203] width 36 height 12
type textarea "x"
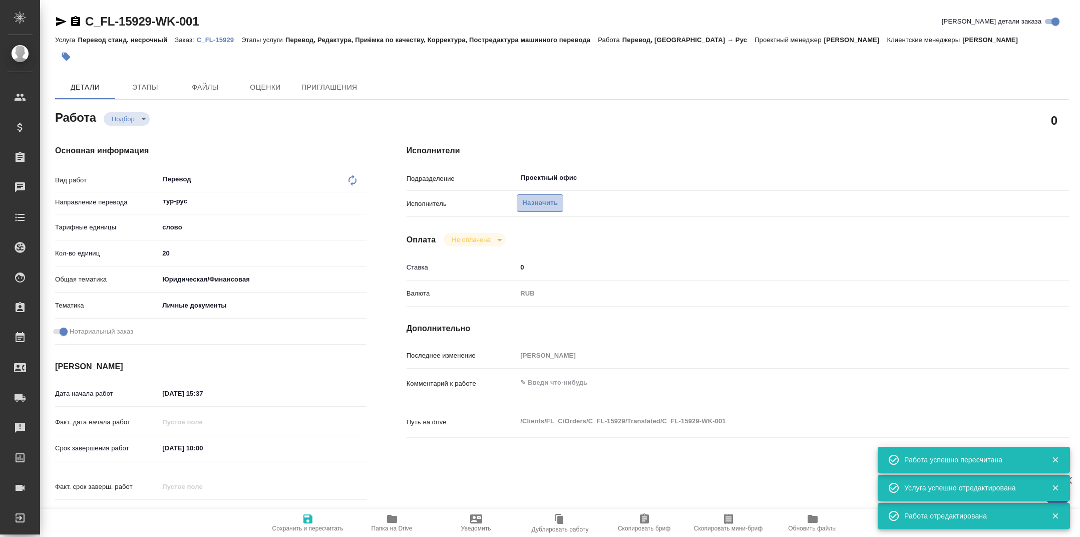
type textarea "x"
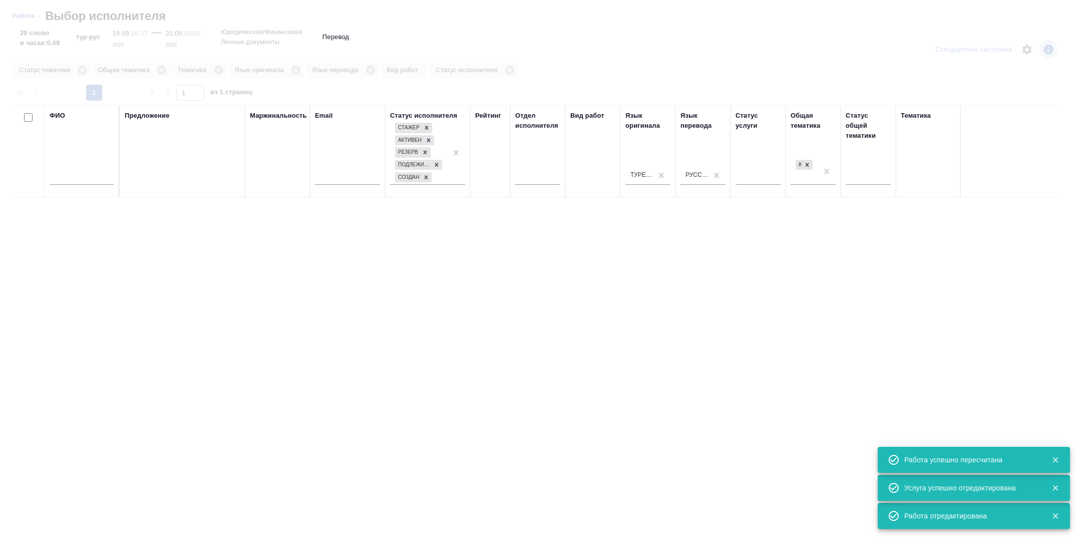
type textarea "x"
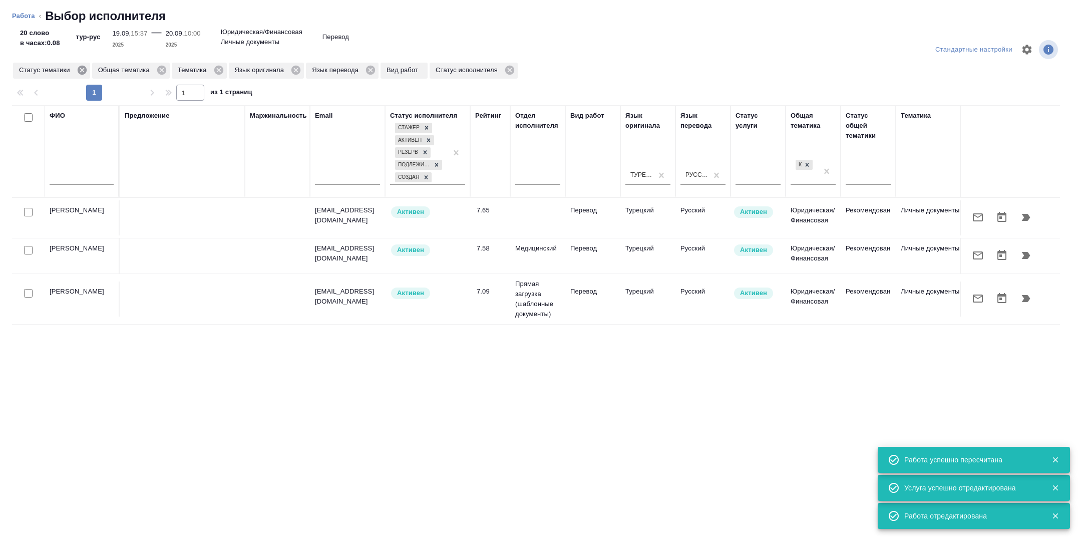
type textarea "x"
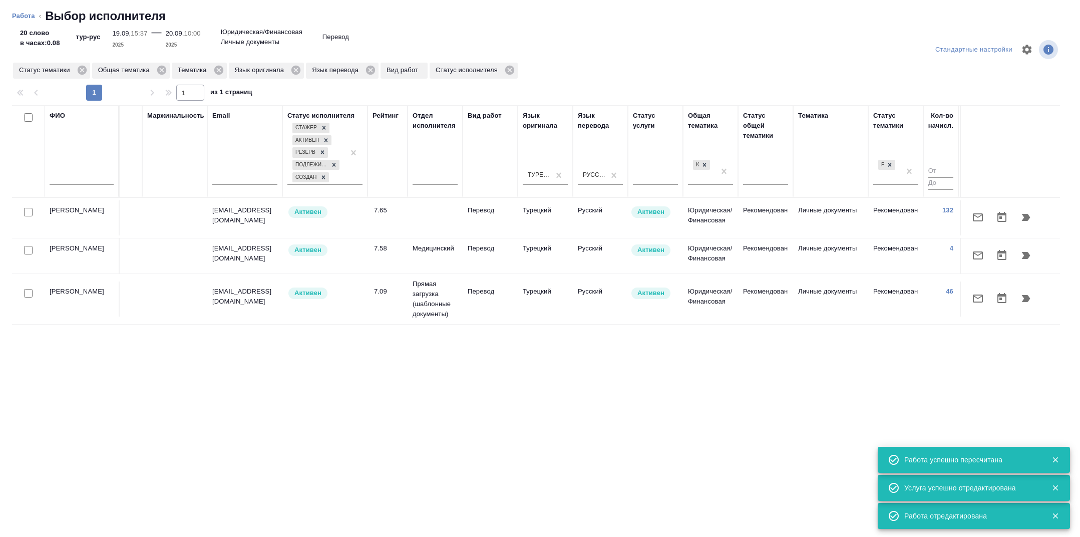
scroll to position [0, 406]
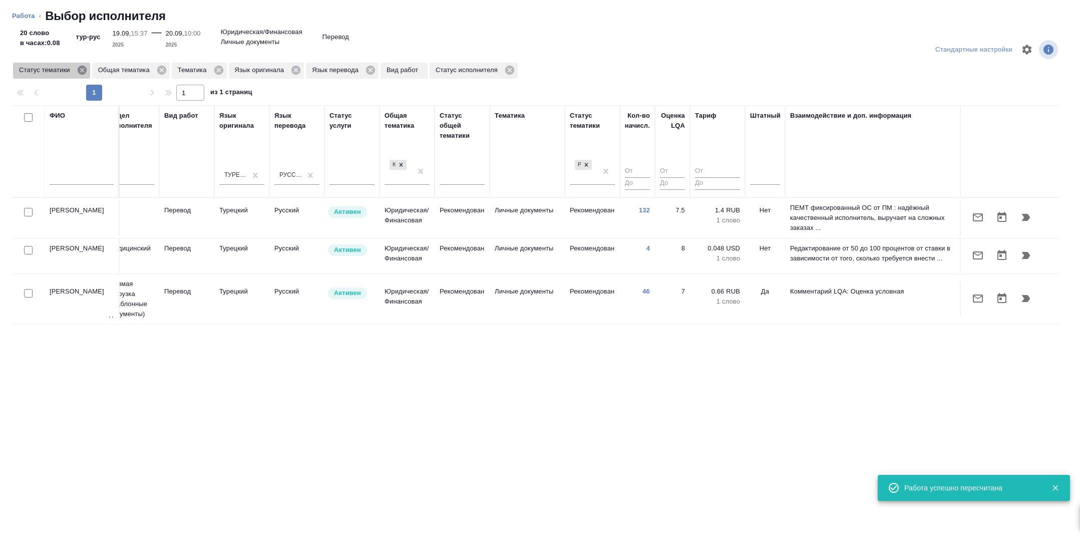
click at [88, 71] on icon at bounding box center [82, 70] width 11 height 11
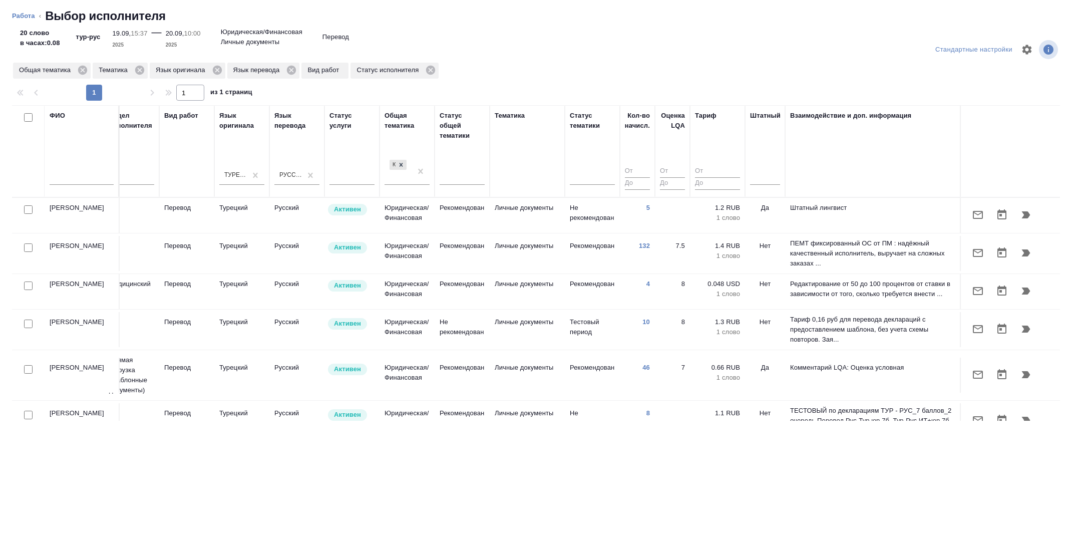
click at [30, 246] on input "checkbox" at bounding box center [28, 247] width 9 height 9
checkbox input "true"
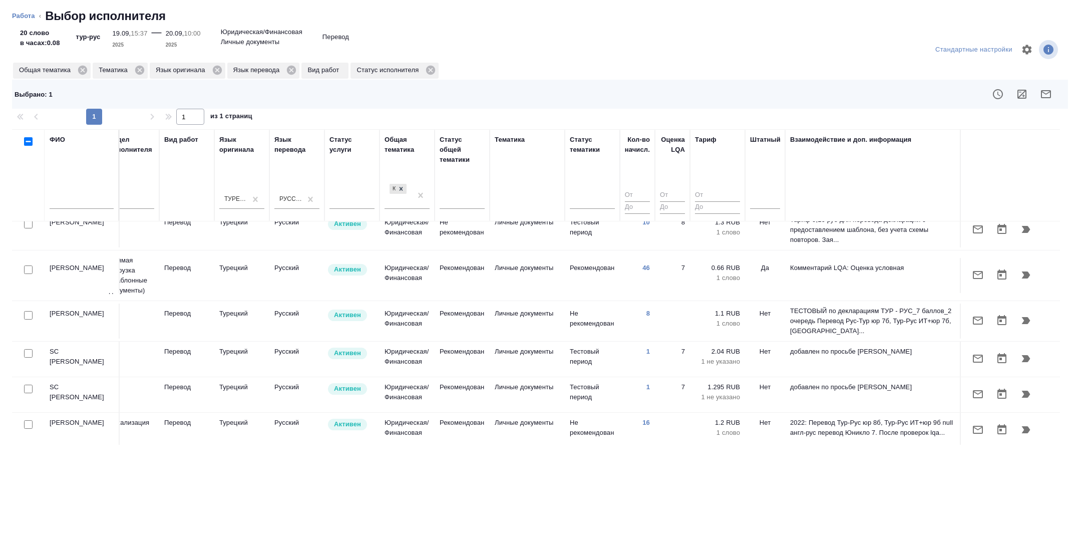
scroll to position [132, 406]
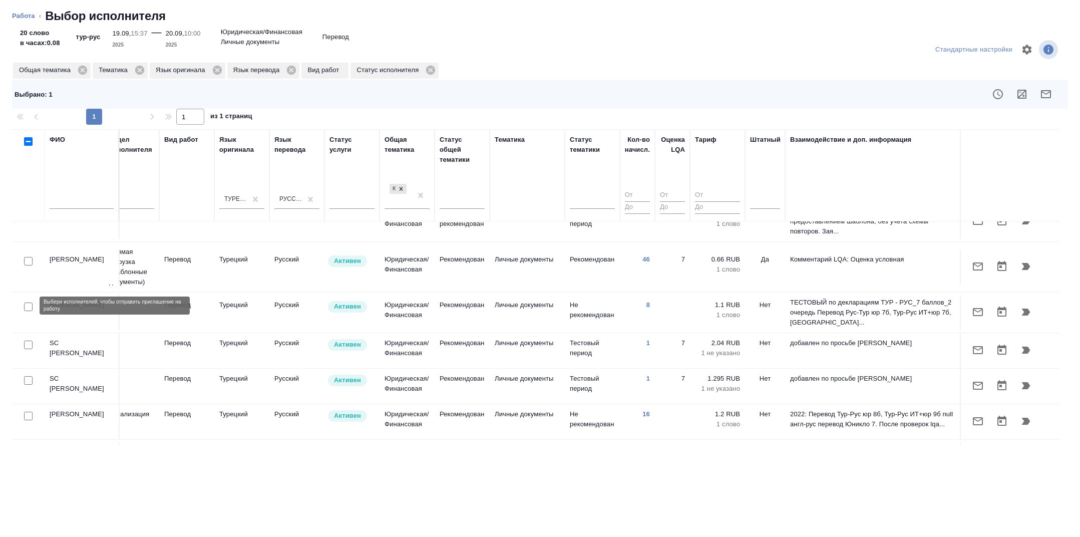
click at [27, 306] on input "checkbox" at bounding box center [28, 306] width 9 height 9
checkbox input "true"
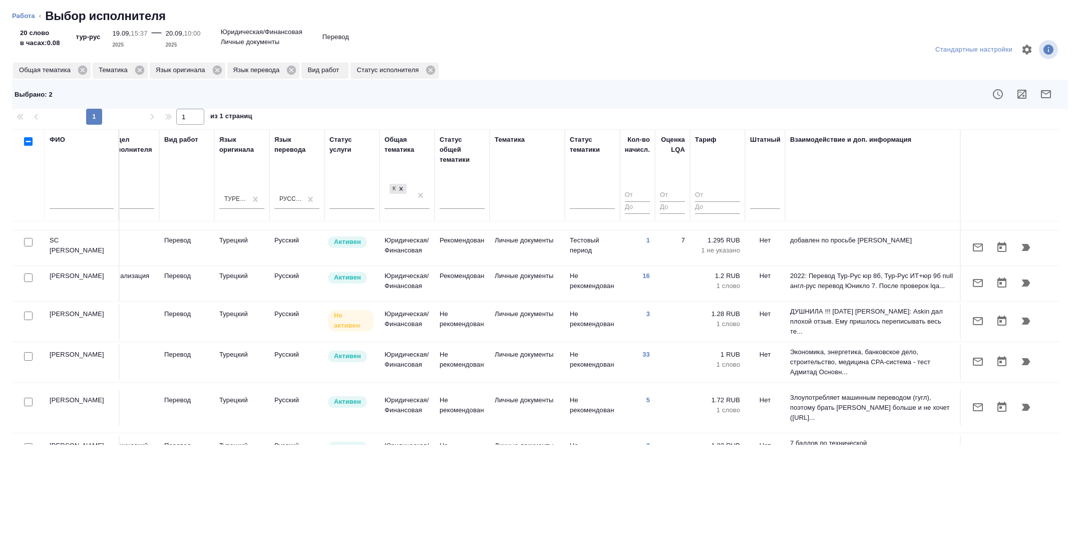
scroll to position [270, 406]
click at [26, 279] on input "checkbox" at bounding box center [28, 277] width 9 height 9
checkbox input "true"
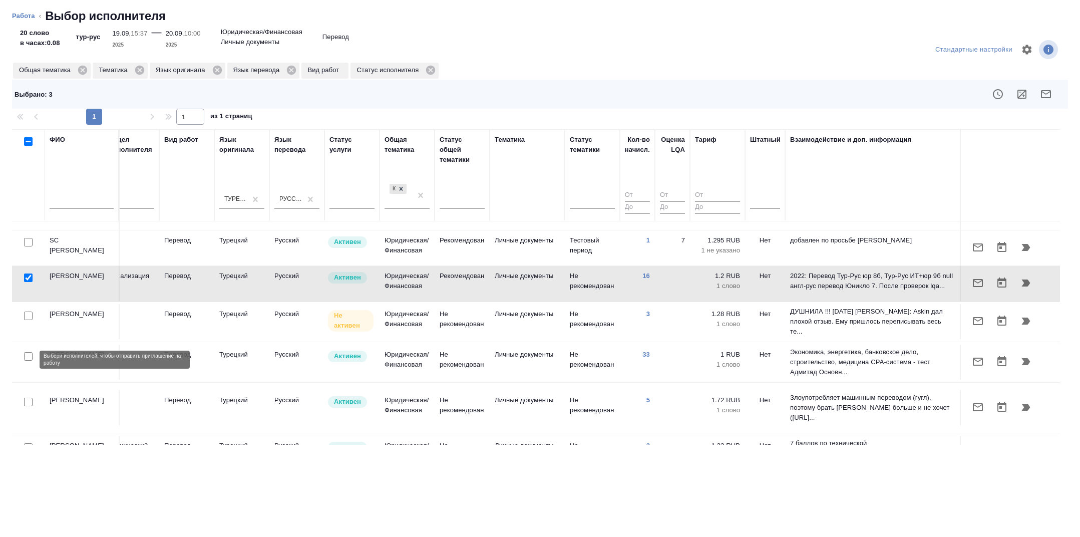
click at [28, 359] on input "checkbox" at bounding box center [28, 356] width 9 height 9
checkbox input "true"
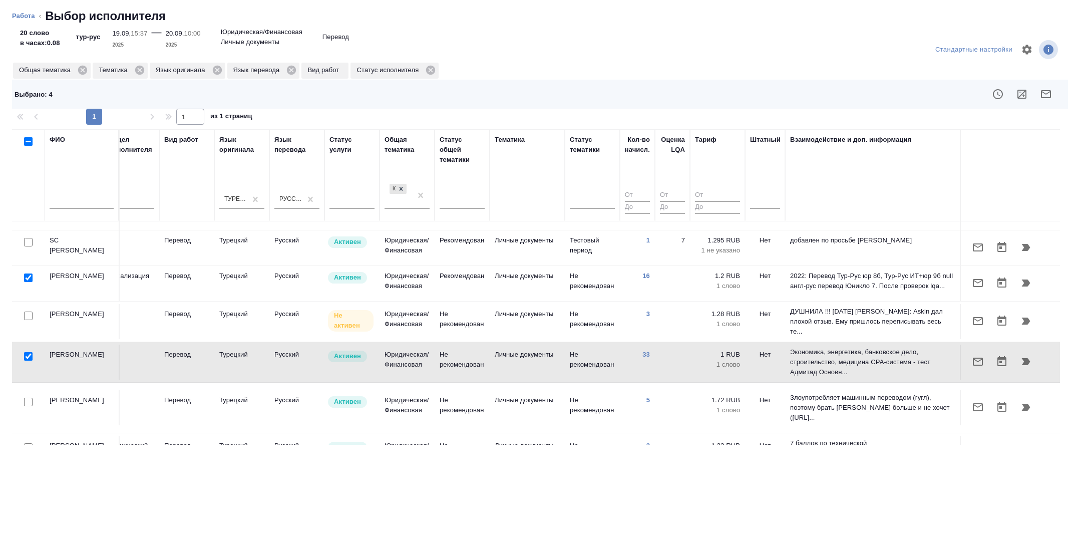
scroll to position [292, 406]
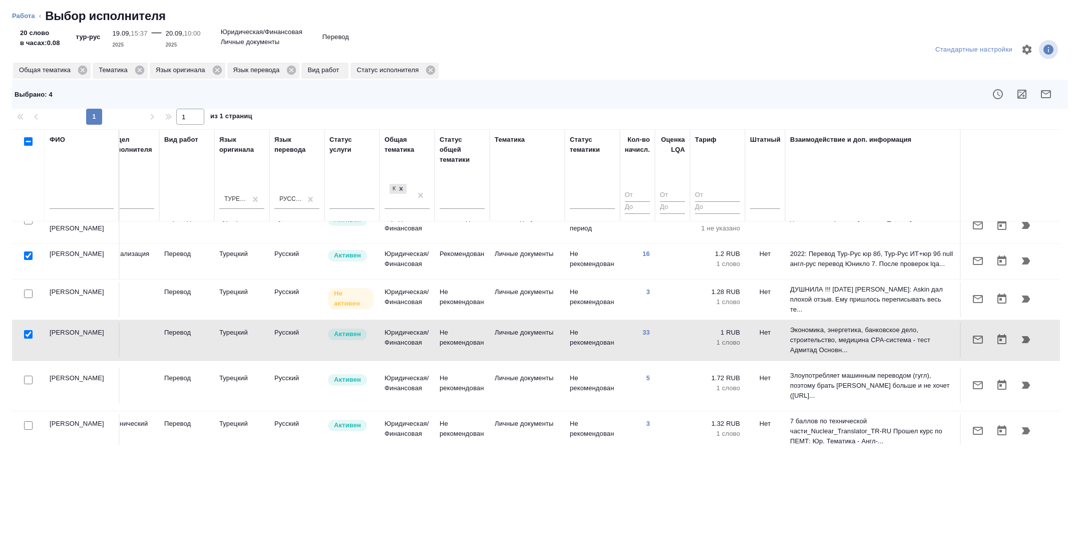
click at [1052, 96] on button "button" at bounding box center [1045, 94] width 24 height 24
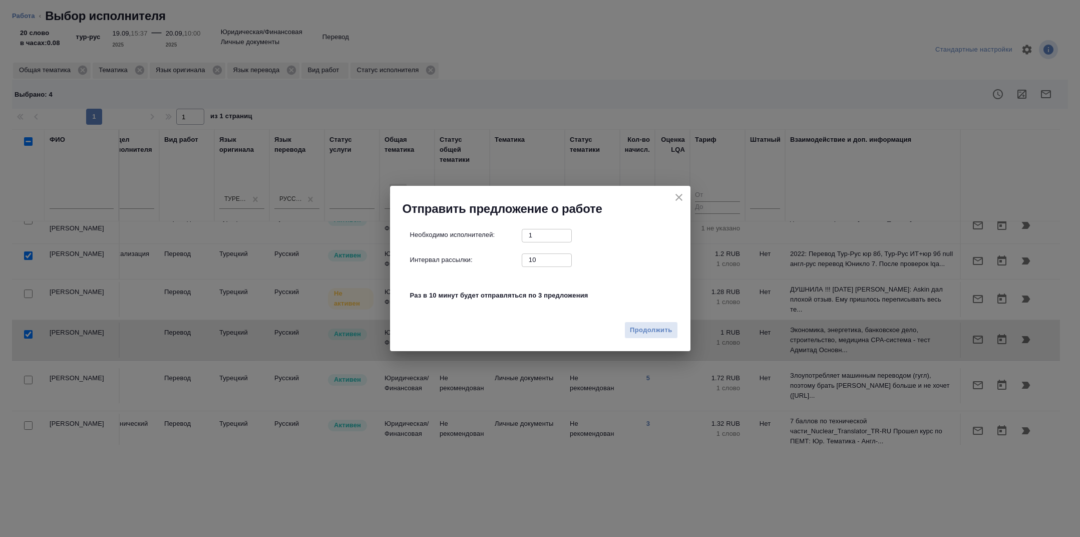
click at [533, 258] on input "10" at bounding box center [546, 259] width 50 height 13
type input "0"
click at [635, 323] on button "Продолжить" at bounding box center [650, 330] width 53 height 18
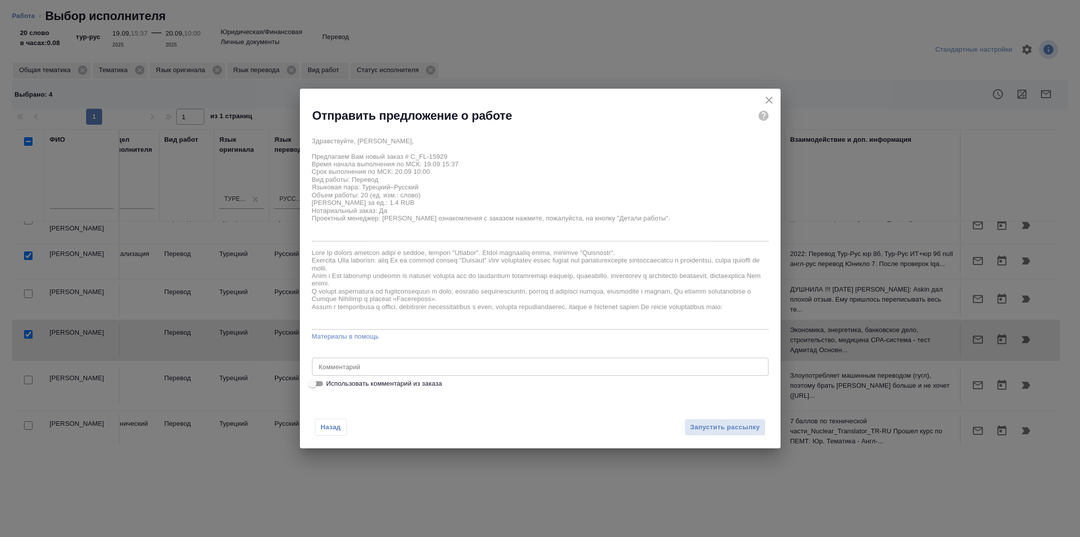
click at [461, 367] on textarea at bounding box center [540, 366] width 442 height 8
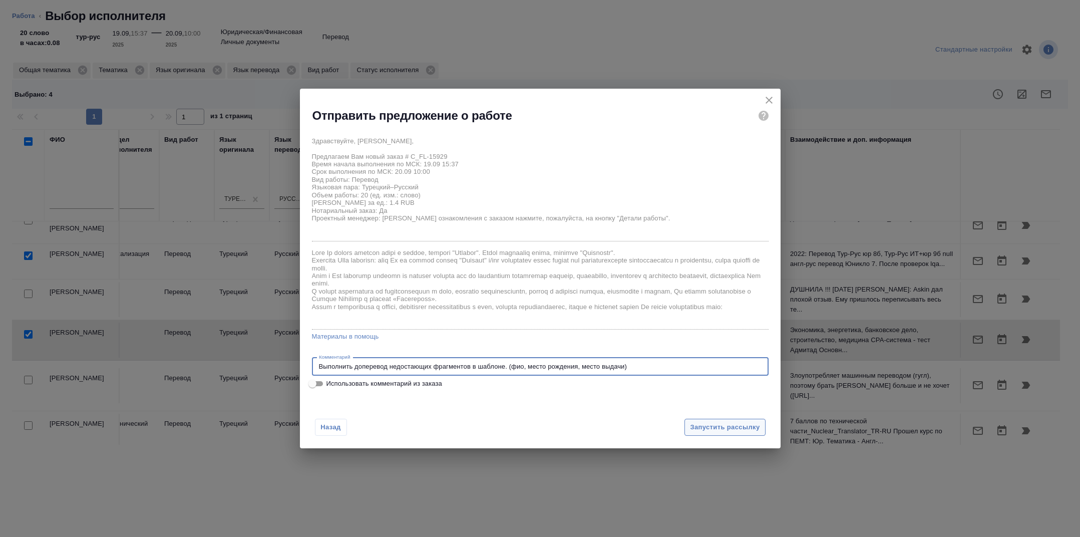
type textarea "Выполнить доперевод недостающих фрагментов в шаблоне. (фио, место рождения, мес…"
click at [717, 426] on span "Запустить рассылку" at bounding box center [725, 427] width 70 height 12
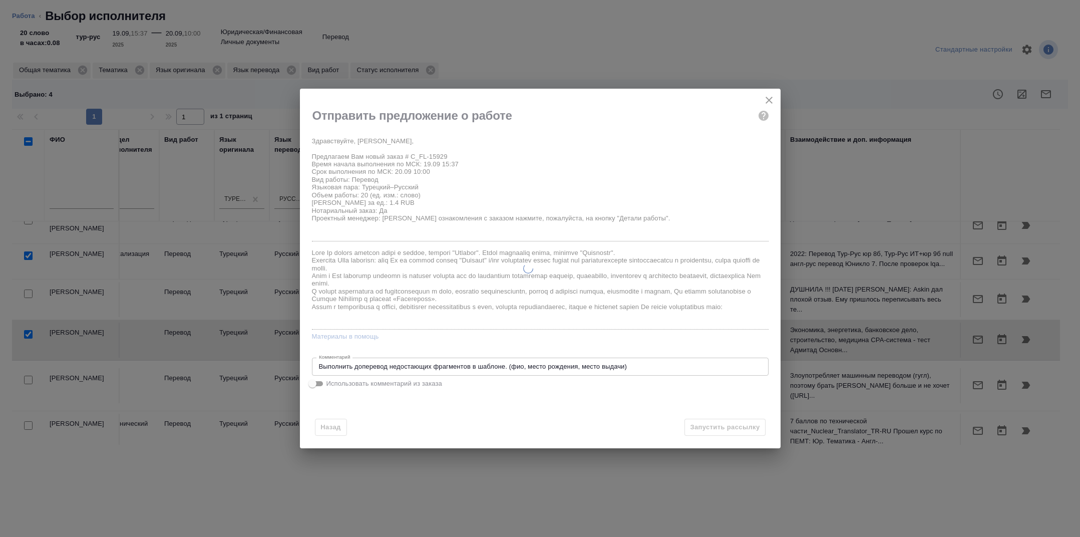
type textarea "x"
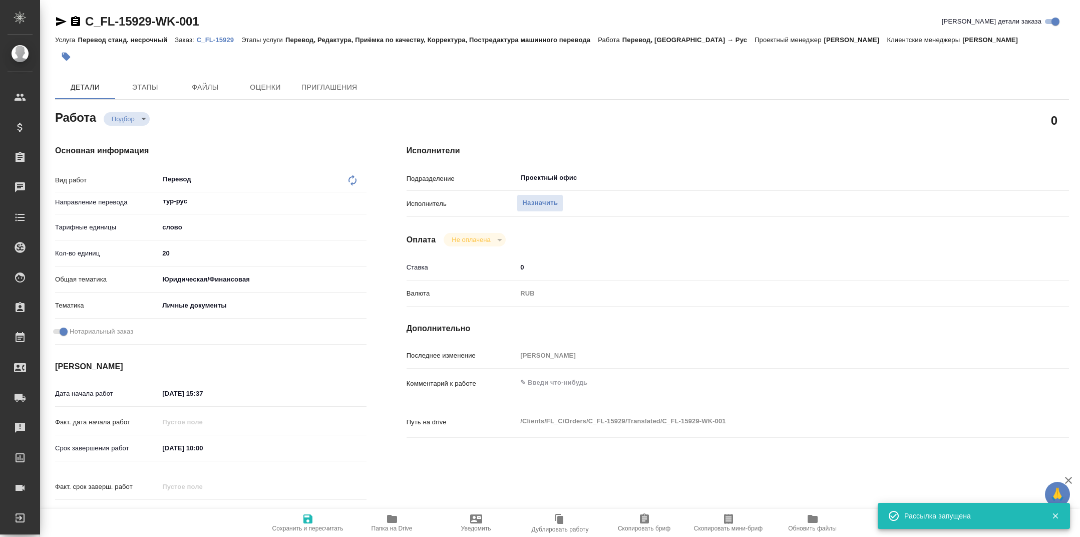
type input "recruiting"
type textarea "Перевод"
type textarea "x"
type input "тур-рус"
type input "5a8b1489cc6b4906c91bfd90"
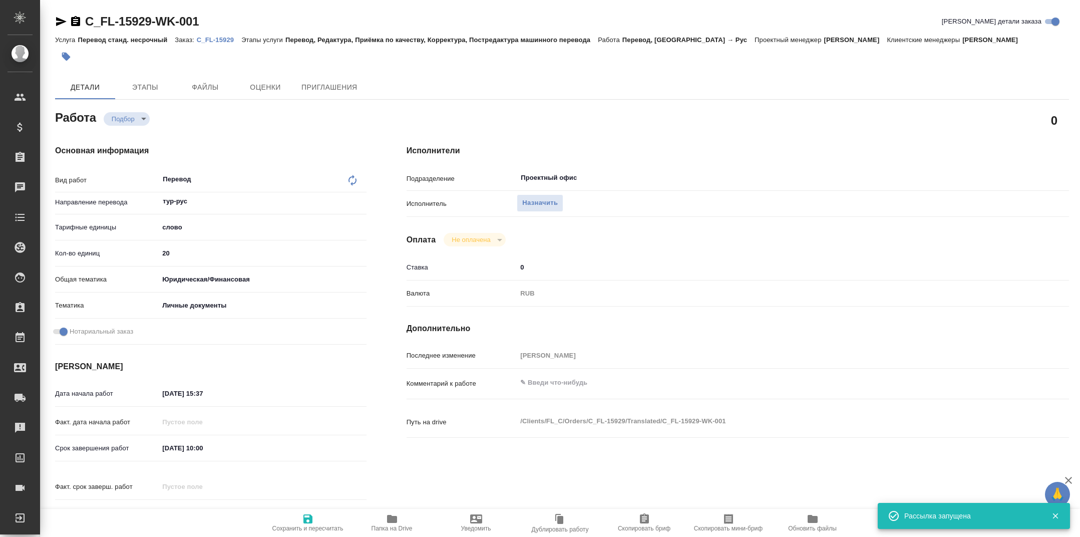
type input "20"
type input "yr-fn"
type input "5a8b8b956a9677013d343cfe"
checkbox input "true"
type input "19.09.2025 15:37"
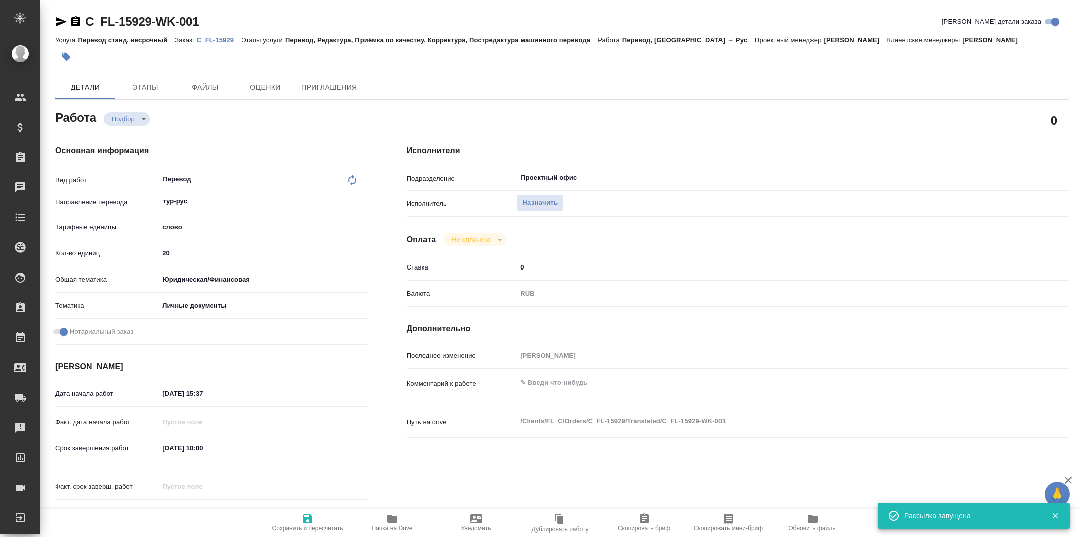
type input "20.09.2025 10:00"
type input "22.09.2025 11:00"
type input "Проектный офис"
type input "notPayed"
type input "0"
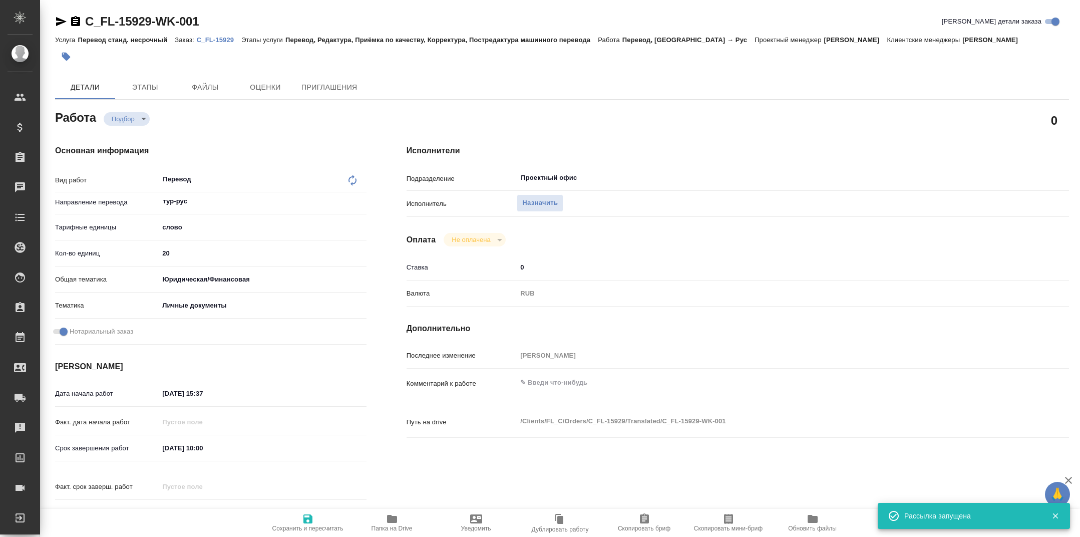
type input "RUB"
type input "Тарабановская Анастасия"
type textarea "x"
